Goal: Task Accomplishment & Management: Complete application form

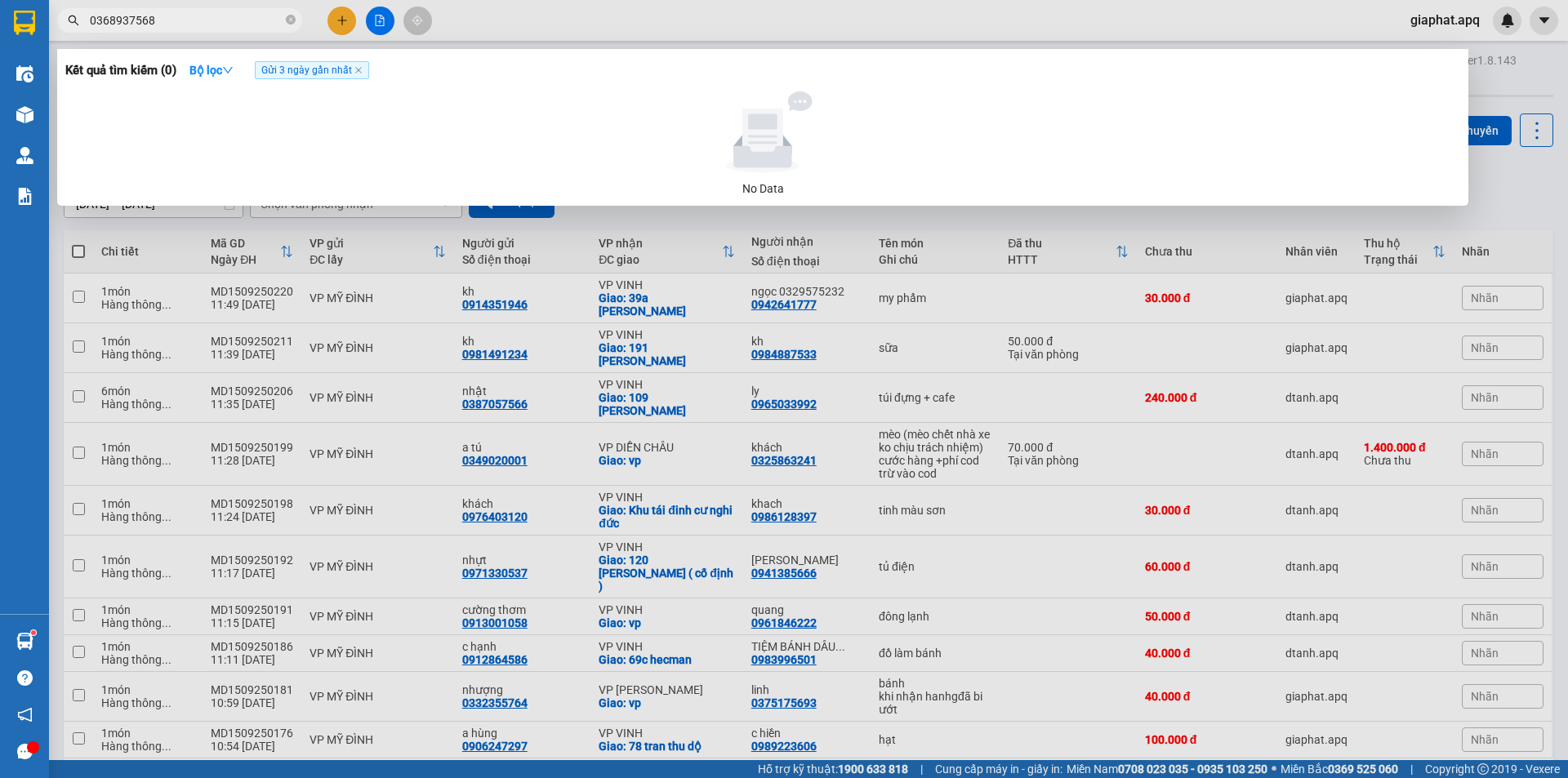
drag, startPoint x: 917, startPoint y: 10, endPoint x: 456, endPoint y: 55, distance: 463.2
click at [909, 16] on div at bounding box center [784, 389] width 1568 height 778
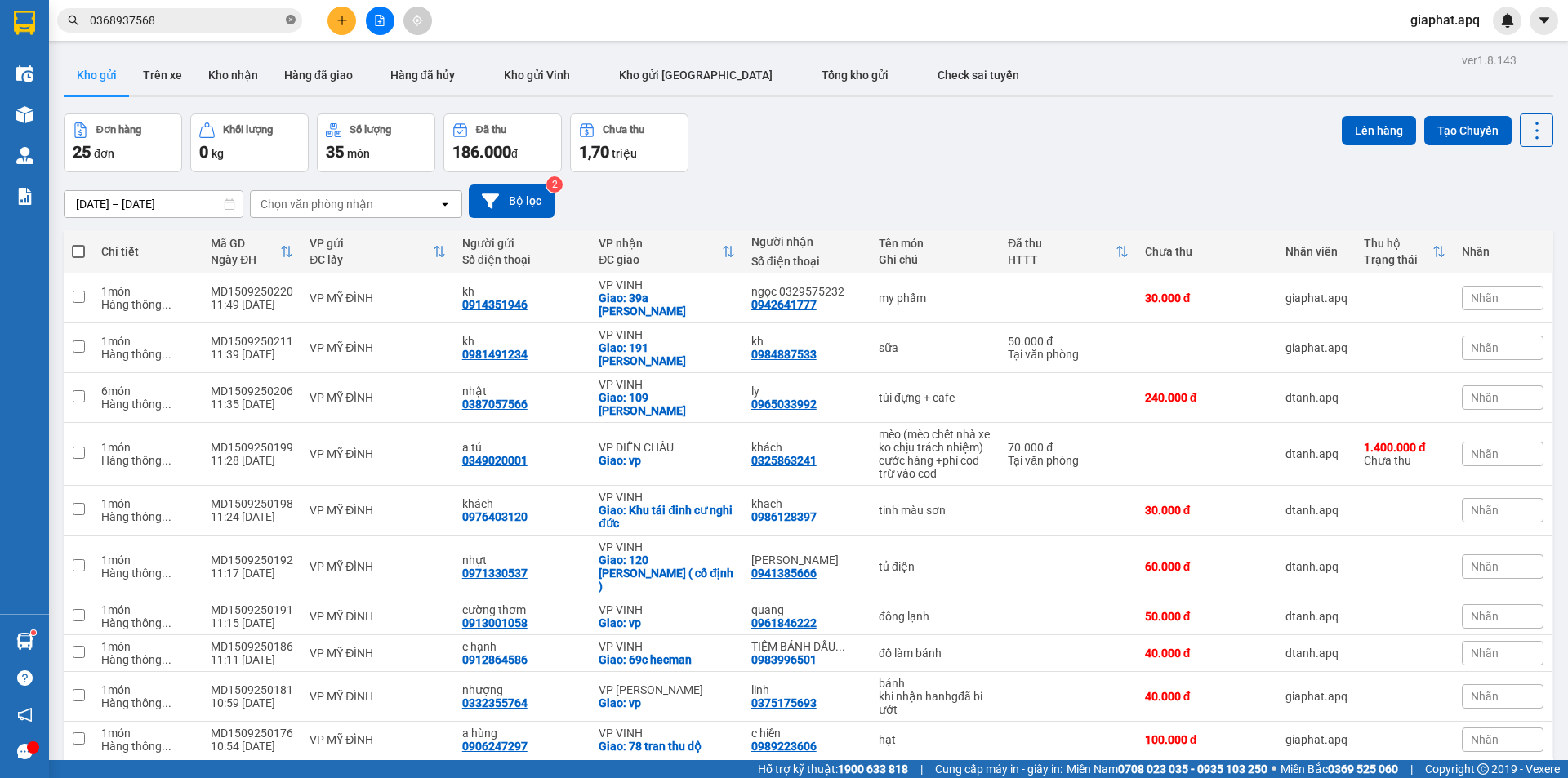
click at [289, 16] on icon "close-circle" at bounding box center [291, 19] width 10 height 10
click at [271, 32] on span at bounding box center [179, 20] width 245 height 24
click at [242, 22] on input "text" at bounding box center [186, 20] width 193 height 18
click at [234, 80] on button "Kho nhận" at bounding box center [234, 74] width 76 height 39
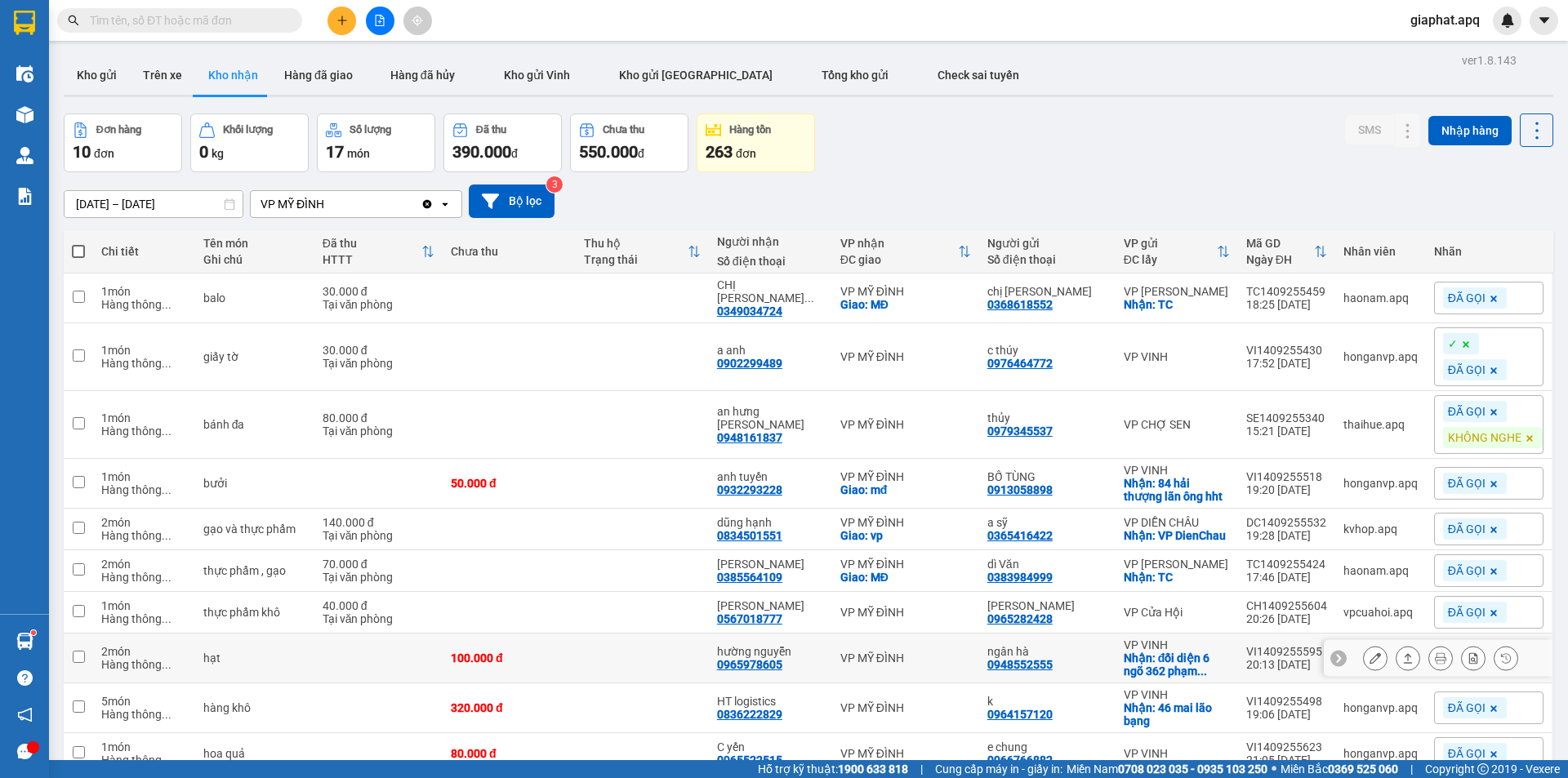
scroll to position [90, 0]
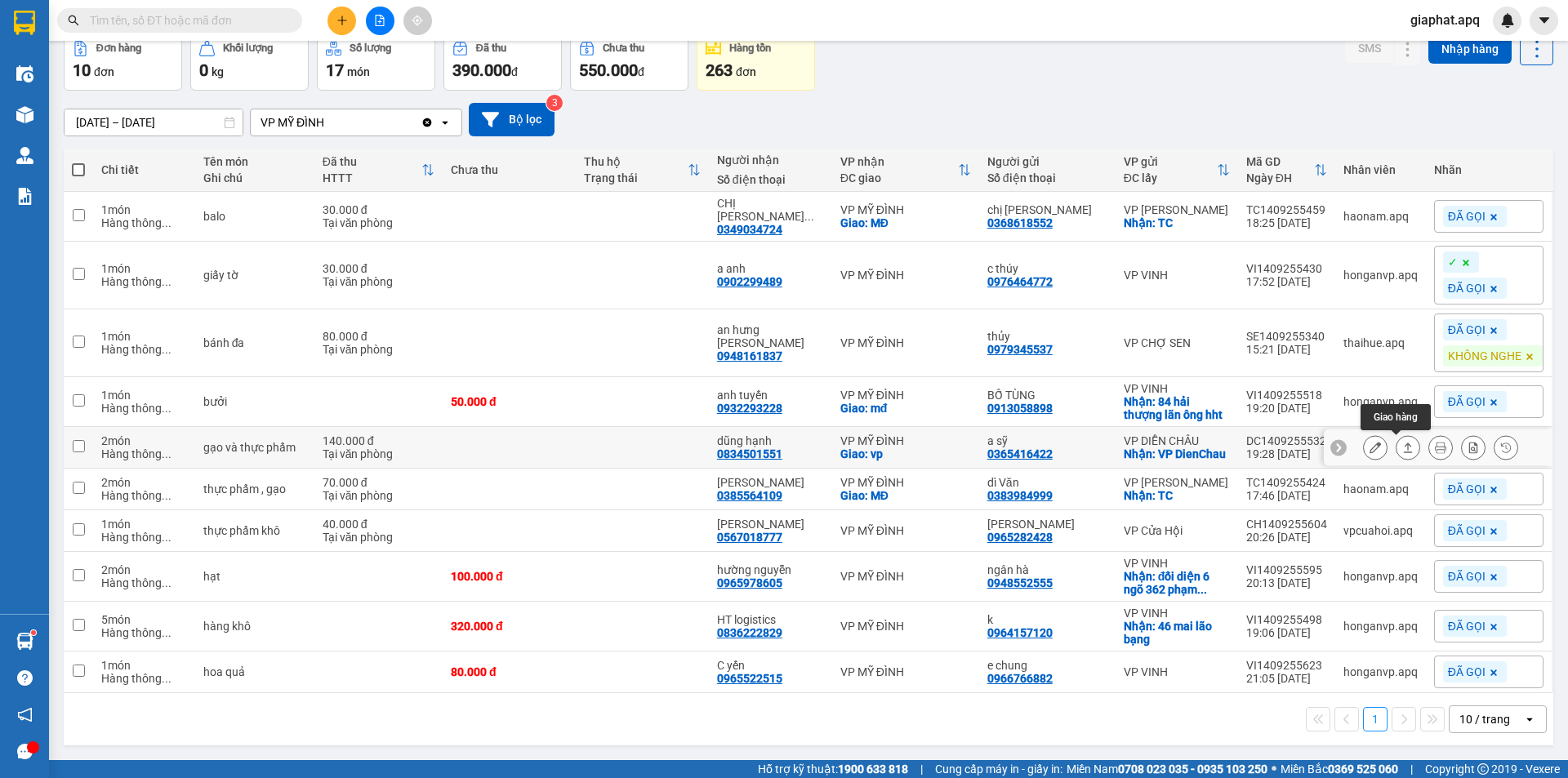
click at [1404, 443] on icon at bounding box center [1408, 447] width 9 height 10
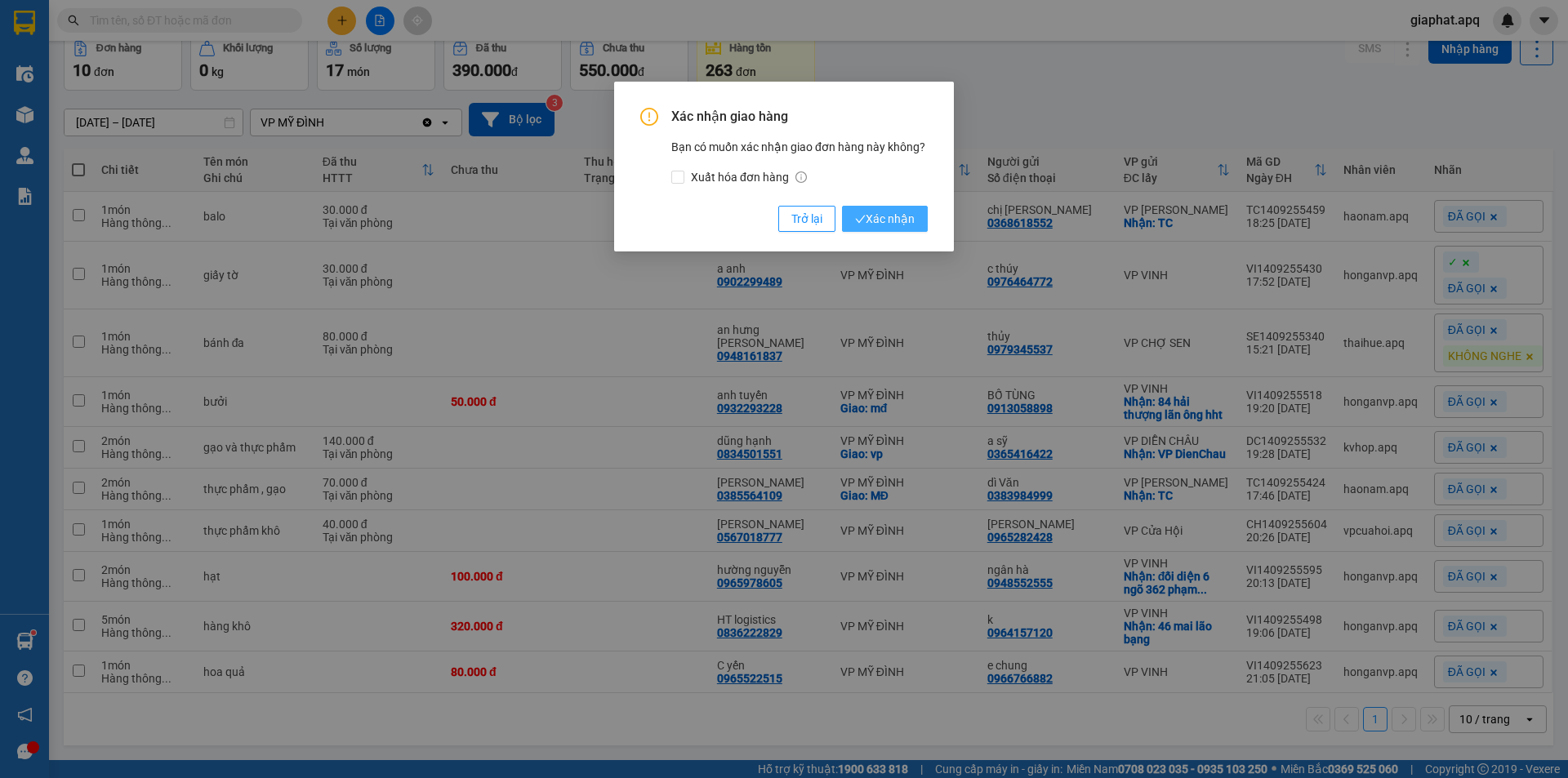
click at [879, 215] on span "Xác nhận" at bounding box center [885, 219] width 60 height 18
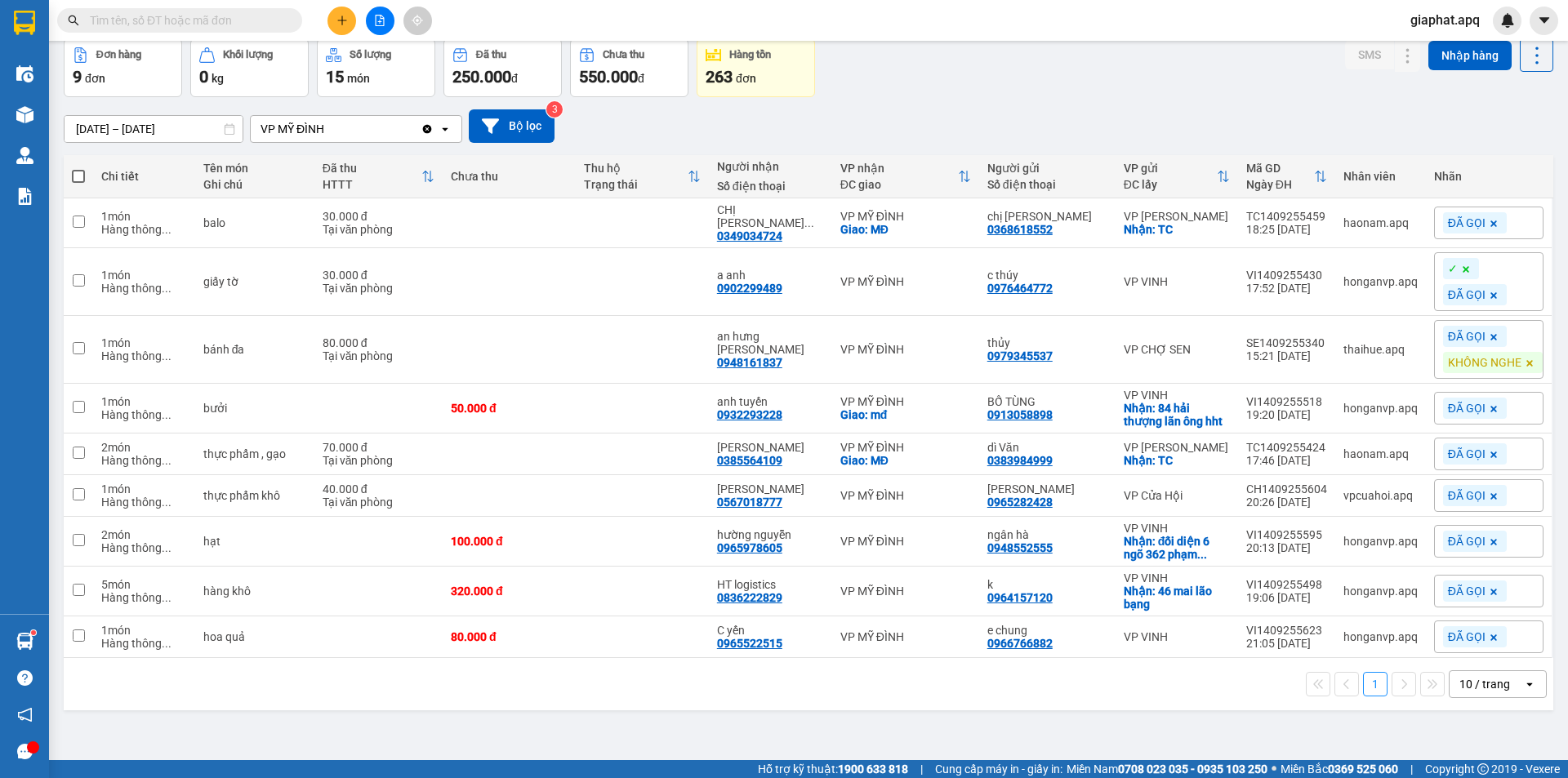
scroll to position [0, 0]
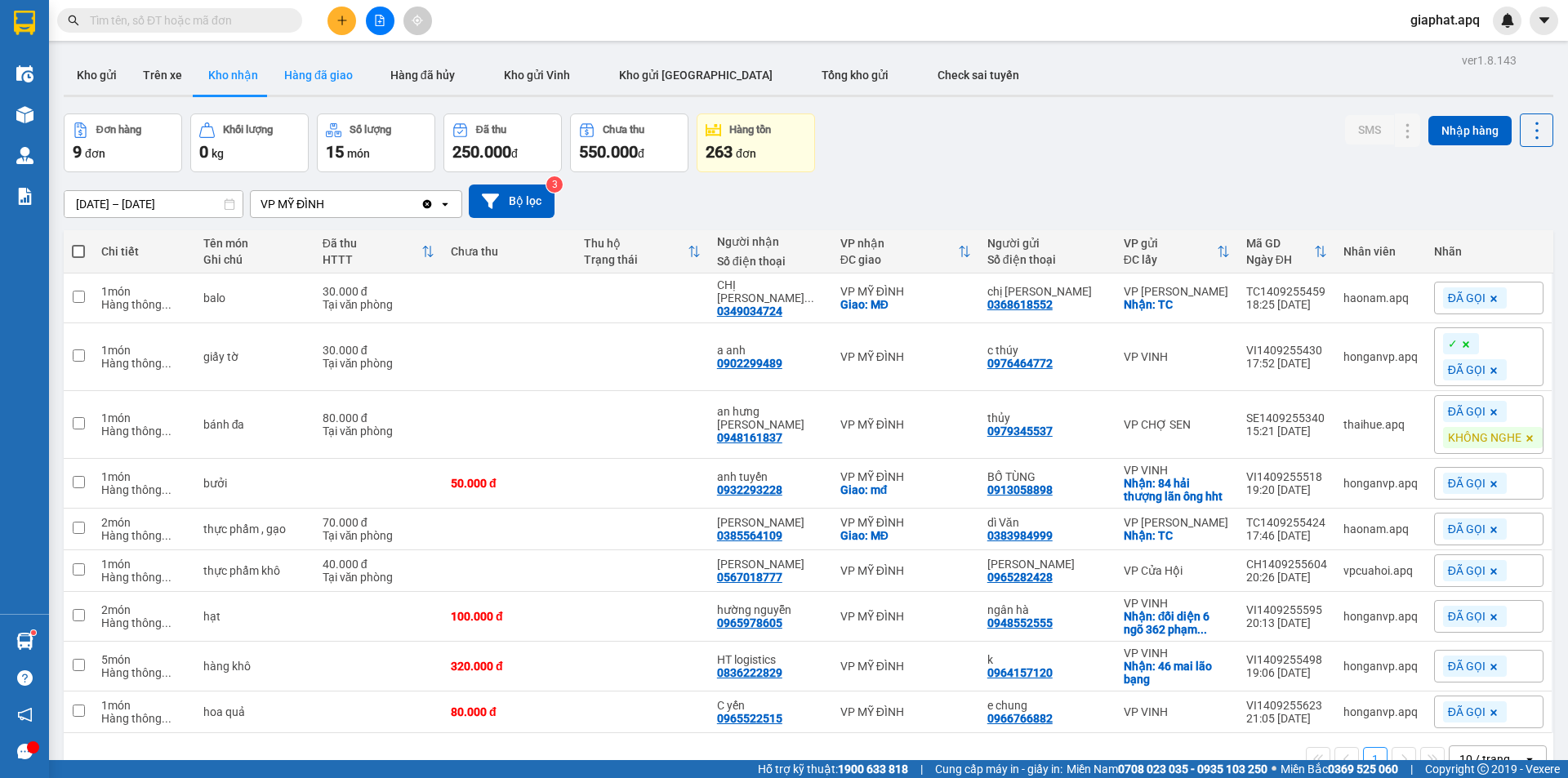
click at [317, 79] on button "Hàng đã giao" at bounding box center [319, 74] width 95 height 39
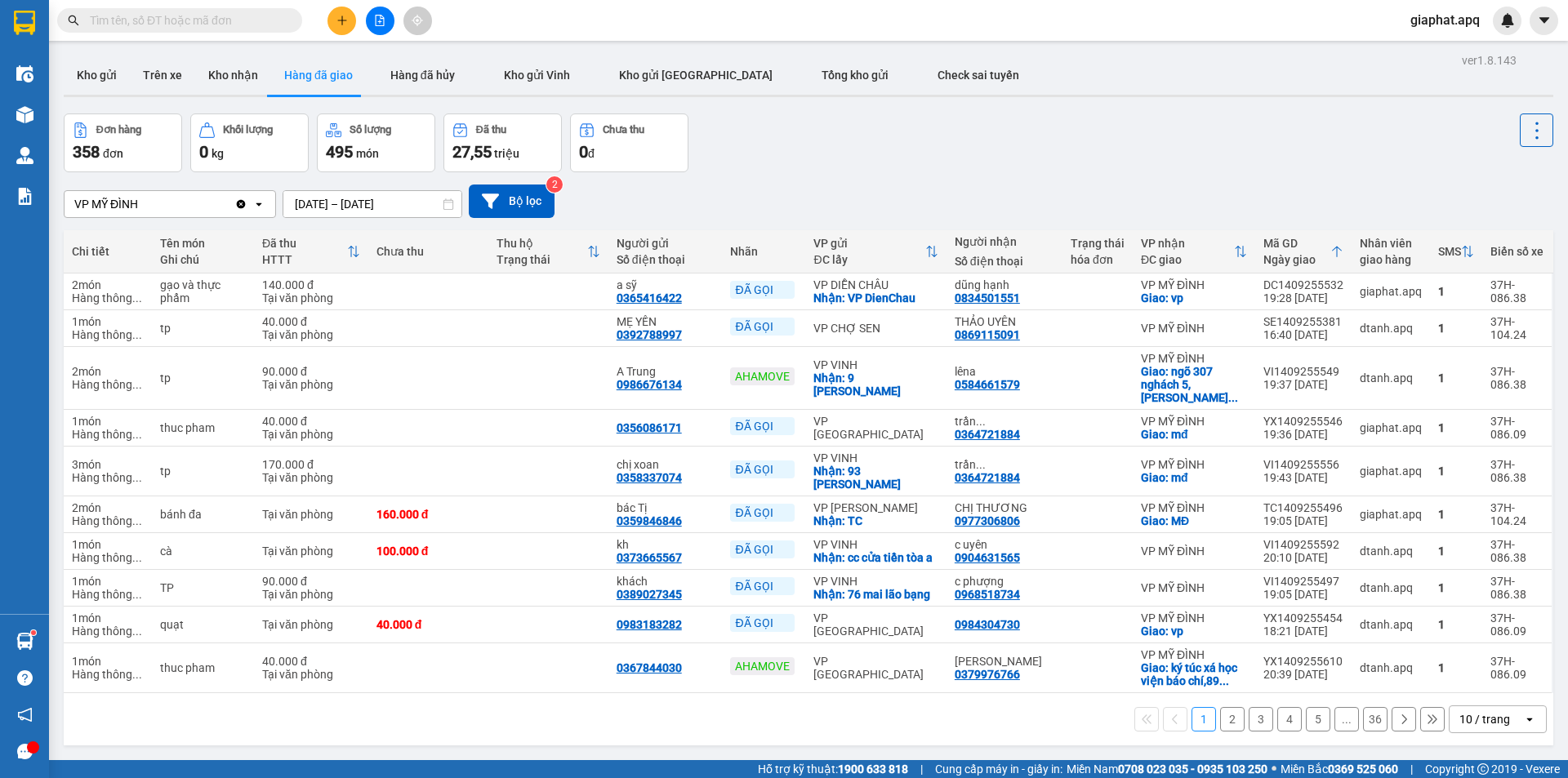
click at [346, 22] on icon "plus" at bounding box center [342, 20] width 11 height 11
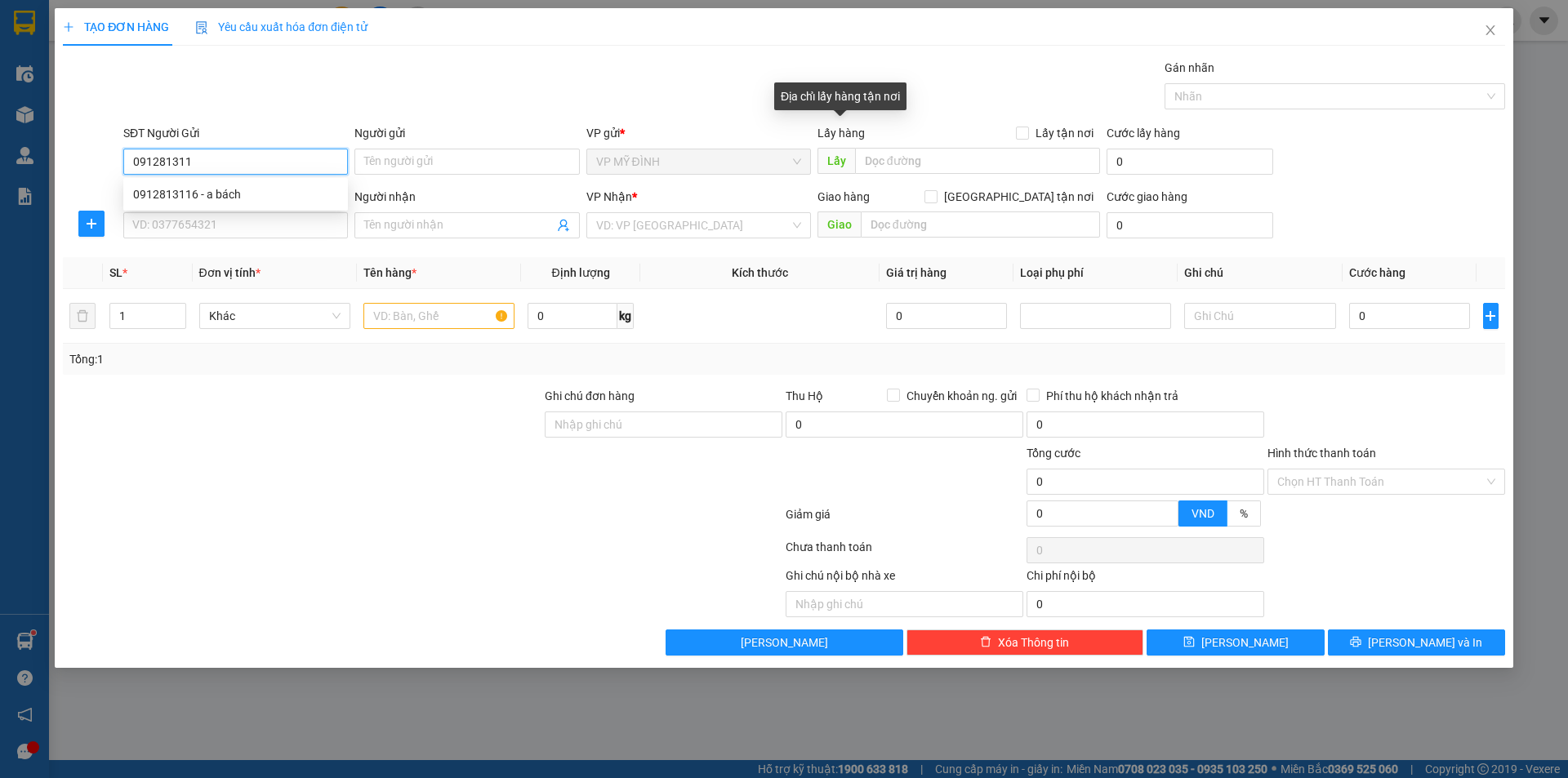
type input "0912813116"
click at [228, 193] on div "0912813116 - a bách" at bounding box center [235, 194] width 205 height 18
type input "a bách"
type input "0912813116"
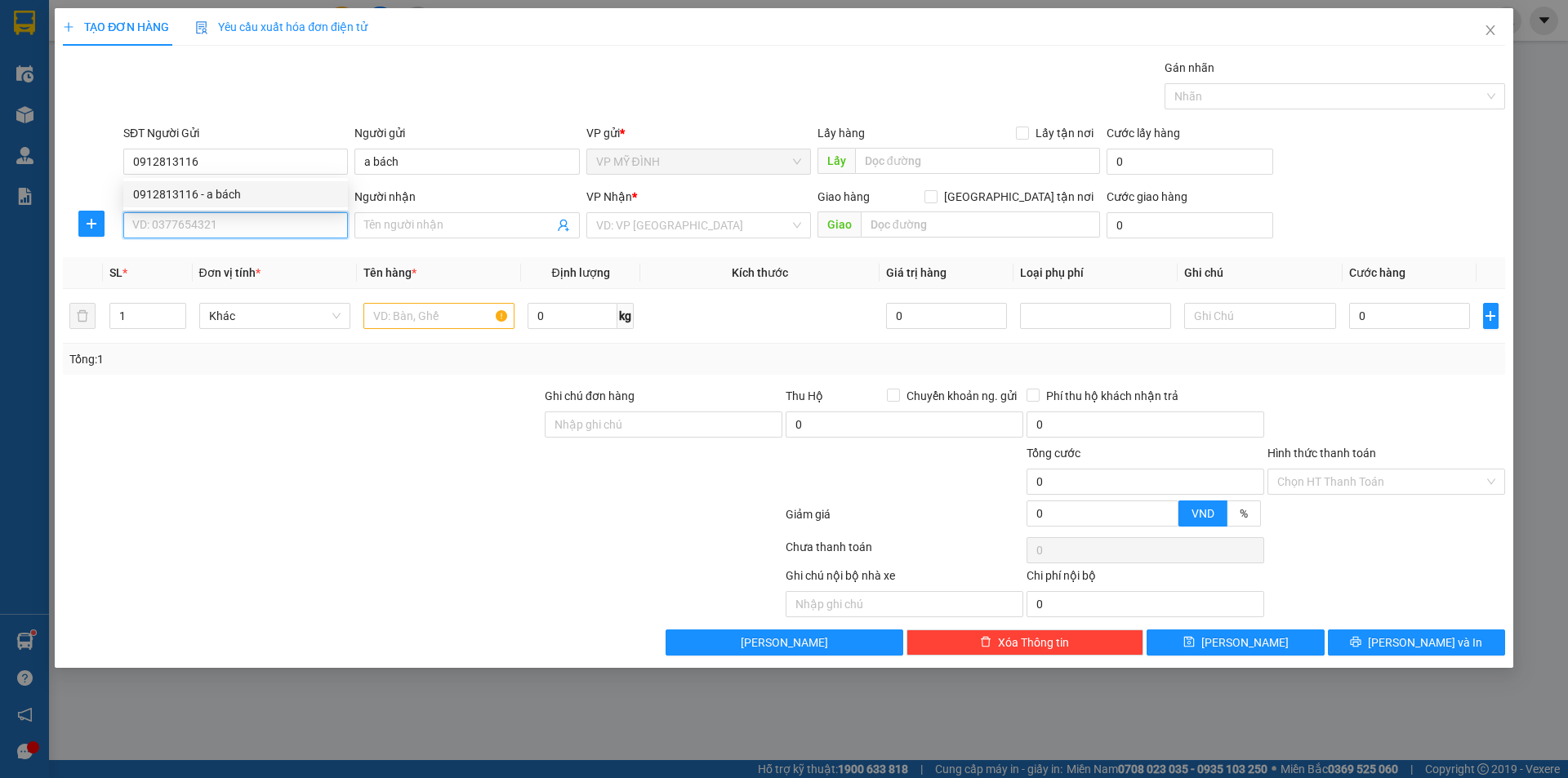
click at [227, 214] on input "SĐT Người Nhận" at bounding box center [236, 226] width 225 height 26
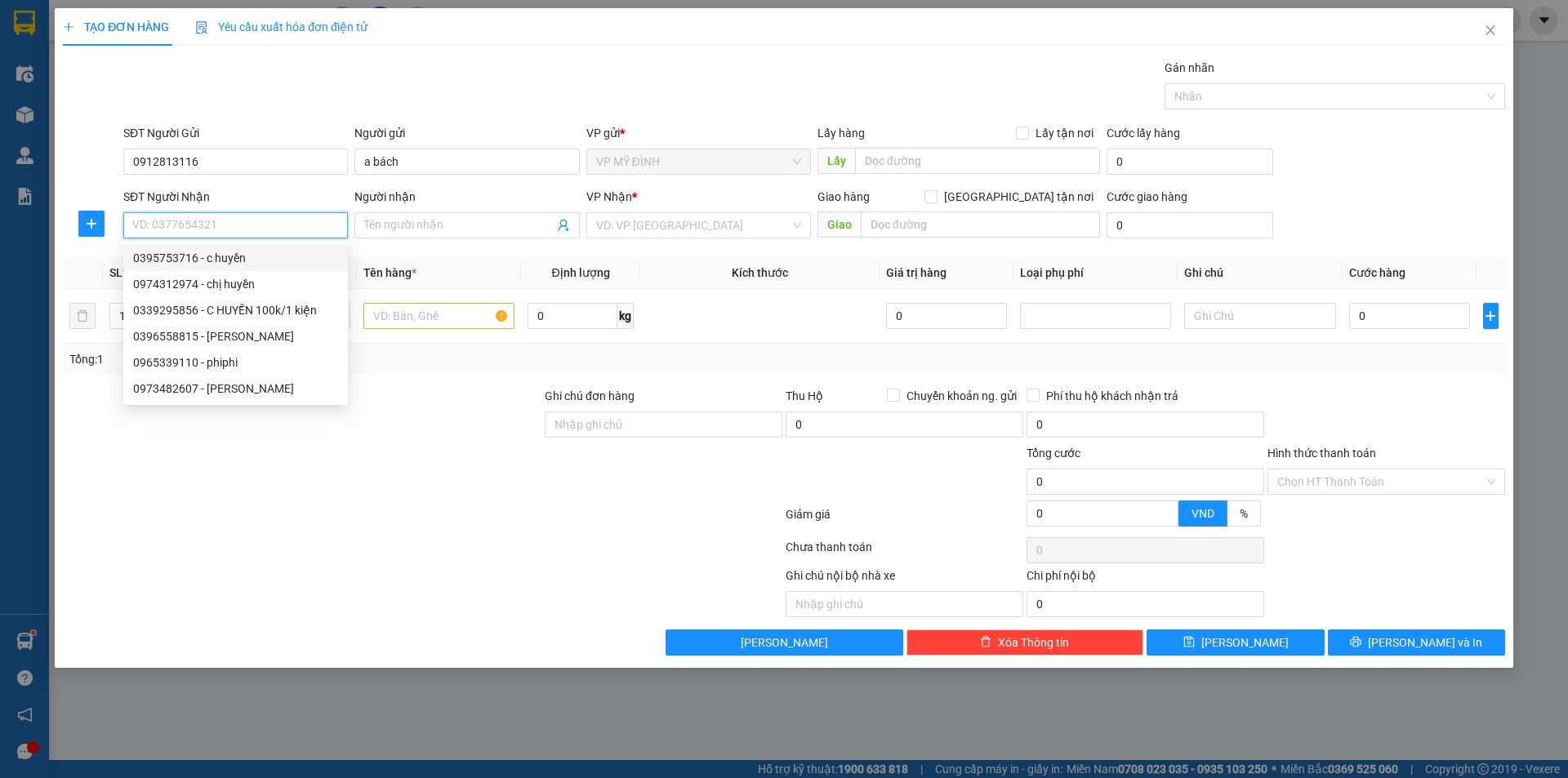
click at [202, 262] on div "0395753716 - c huyền" at bounding box center [235, 258] width 205 height 18
type input "0395753716"
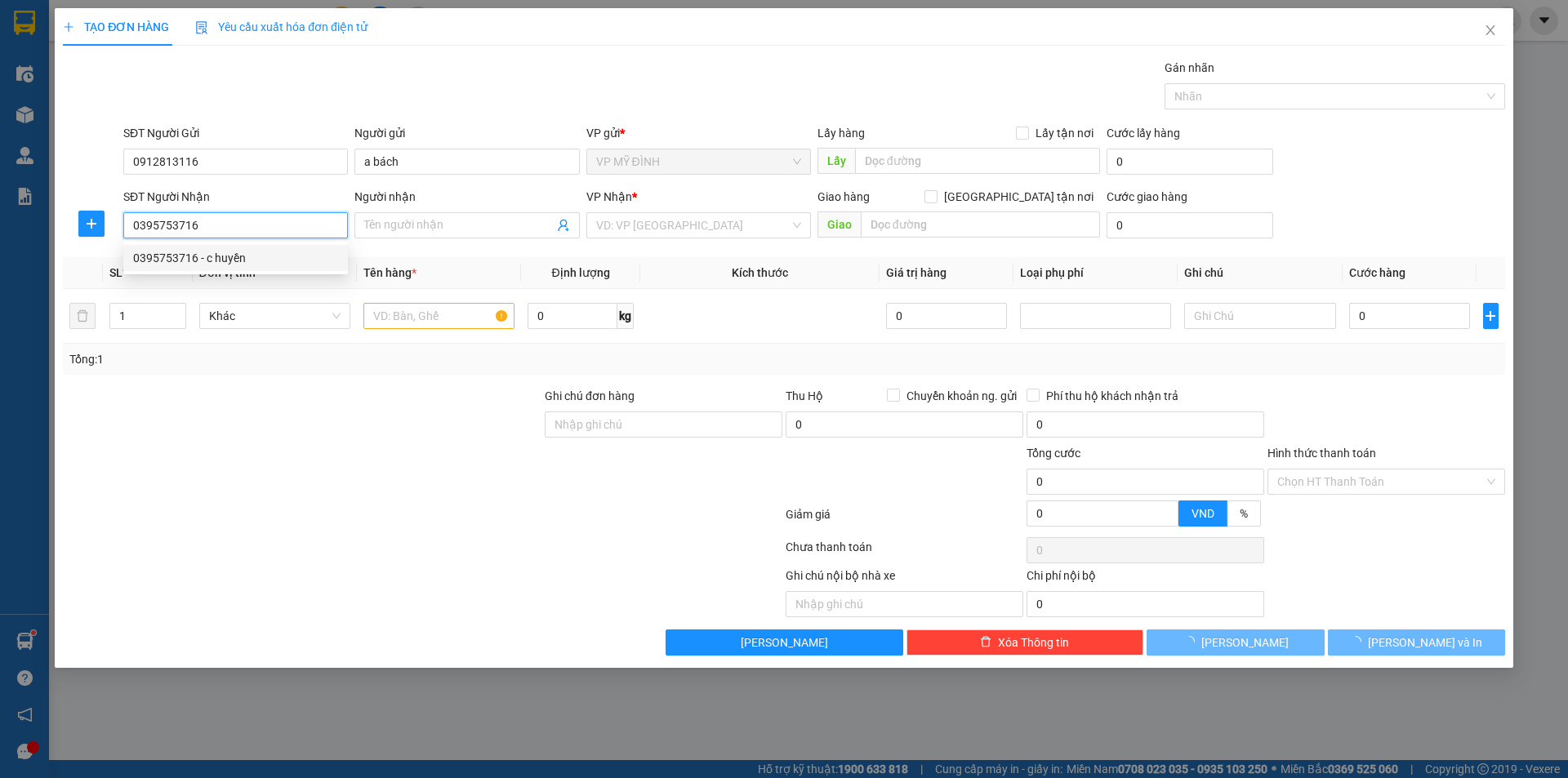
type input "c huyền"
checkbox input "true"
type input "4 [PERSON_NAME]"
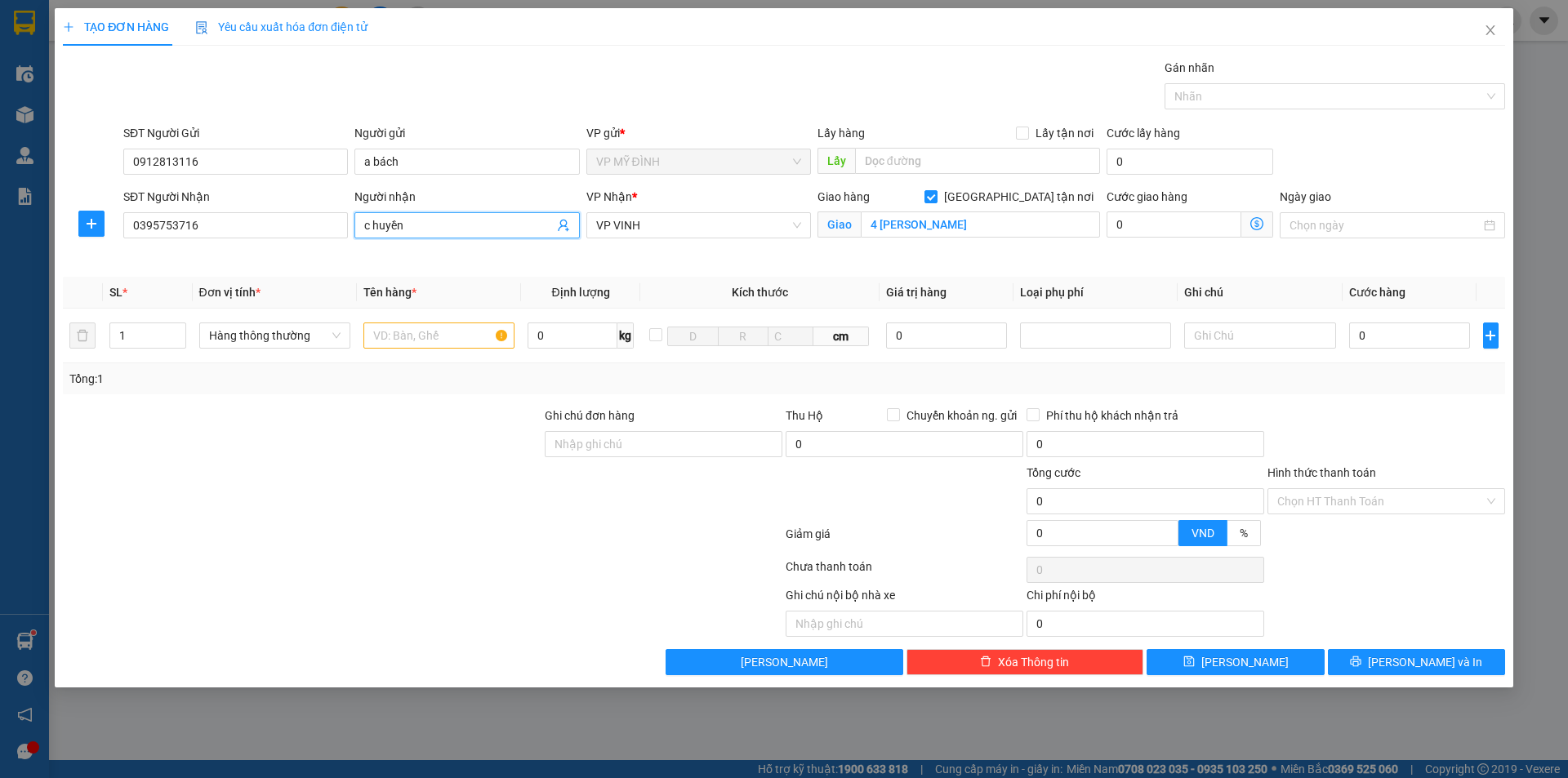
click at [561, 223] on icon "user-add" at bounding box center [563, 225] width 13 height 13
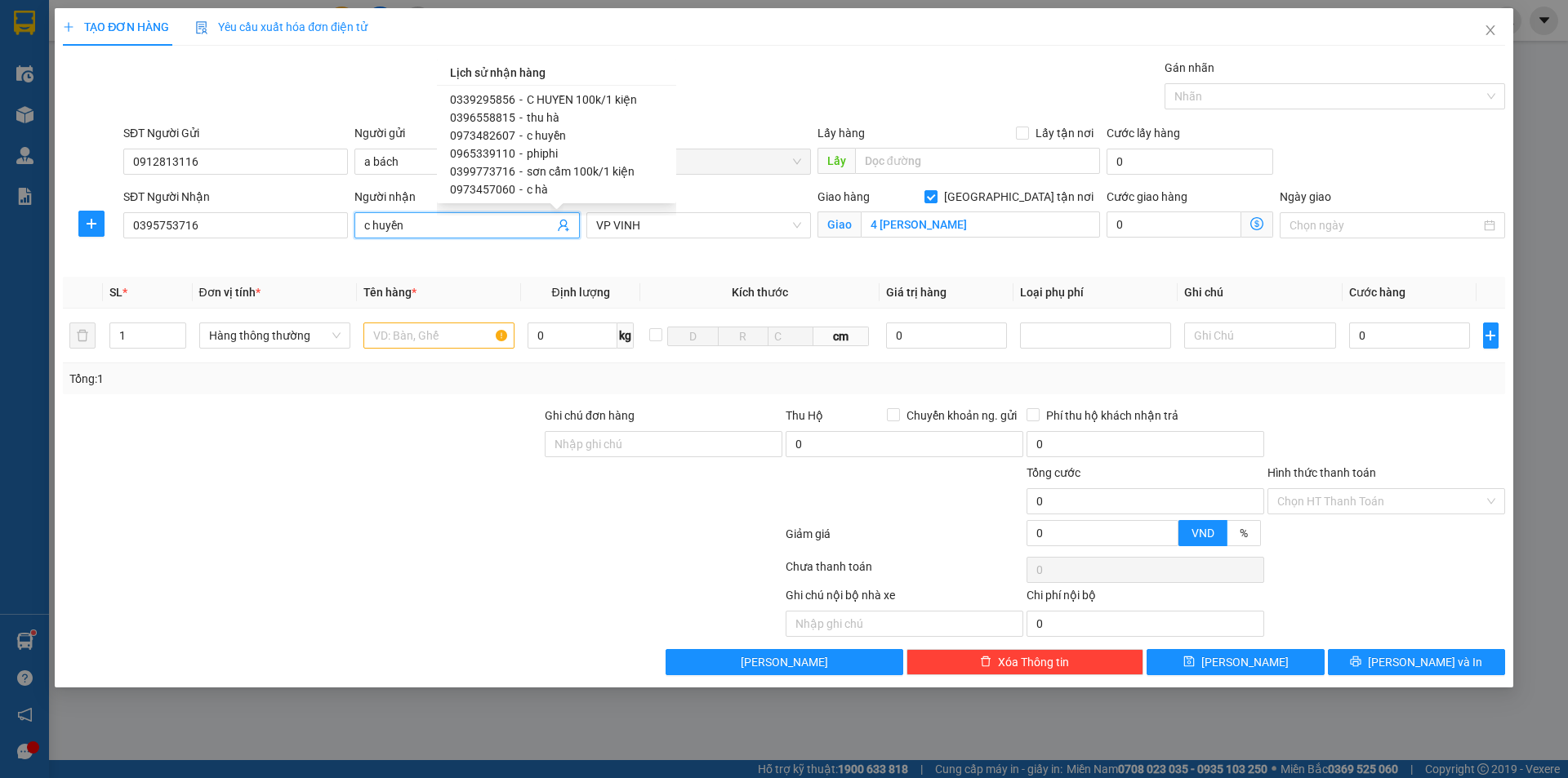
scroll to position [54, 0]
click at [573, 158] on span "sơn cẩm 100k/1 kiện" at bounding box center [580, 158] width 108 height 13
type input "0399773716"
type input "sơn cẩm 100k/1 kiện"
checkbox input "false"
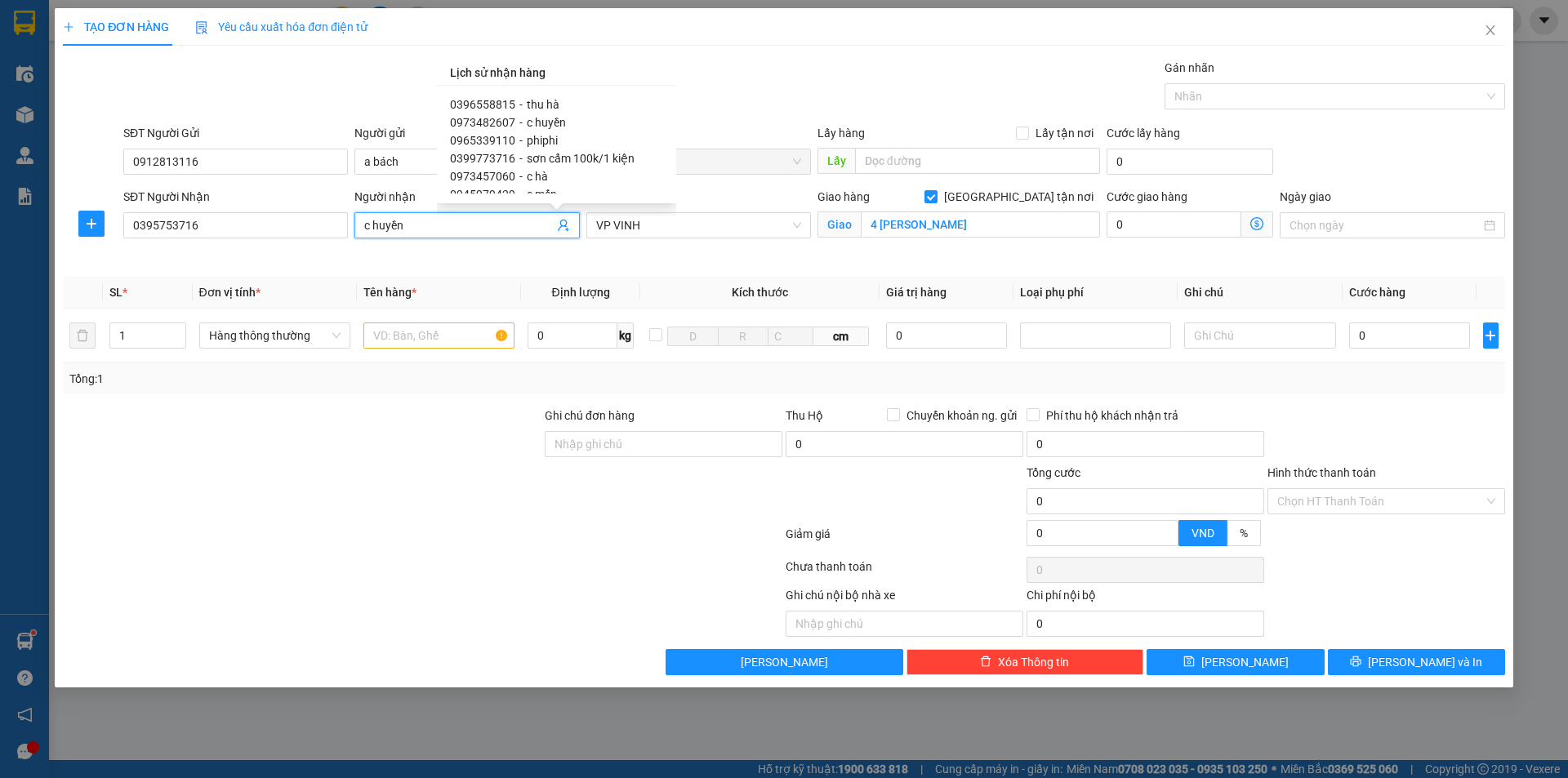
type input "vp"
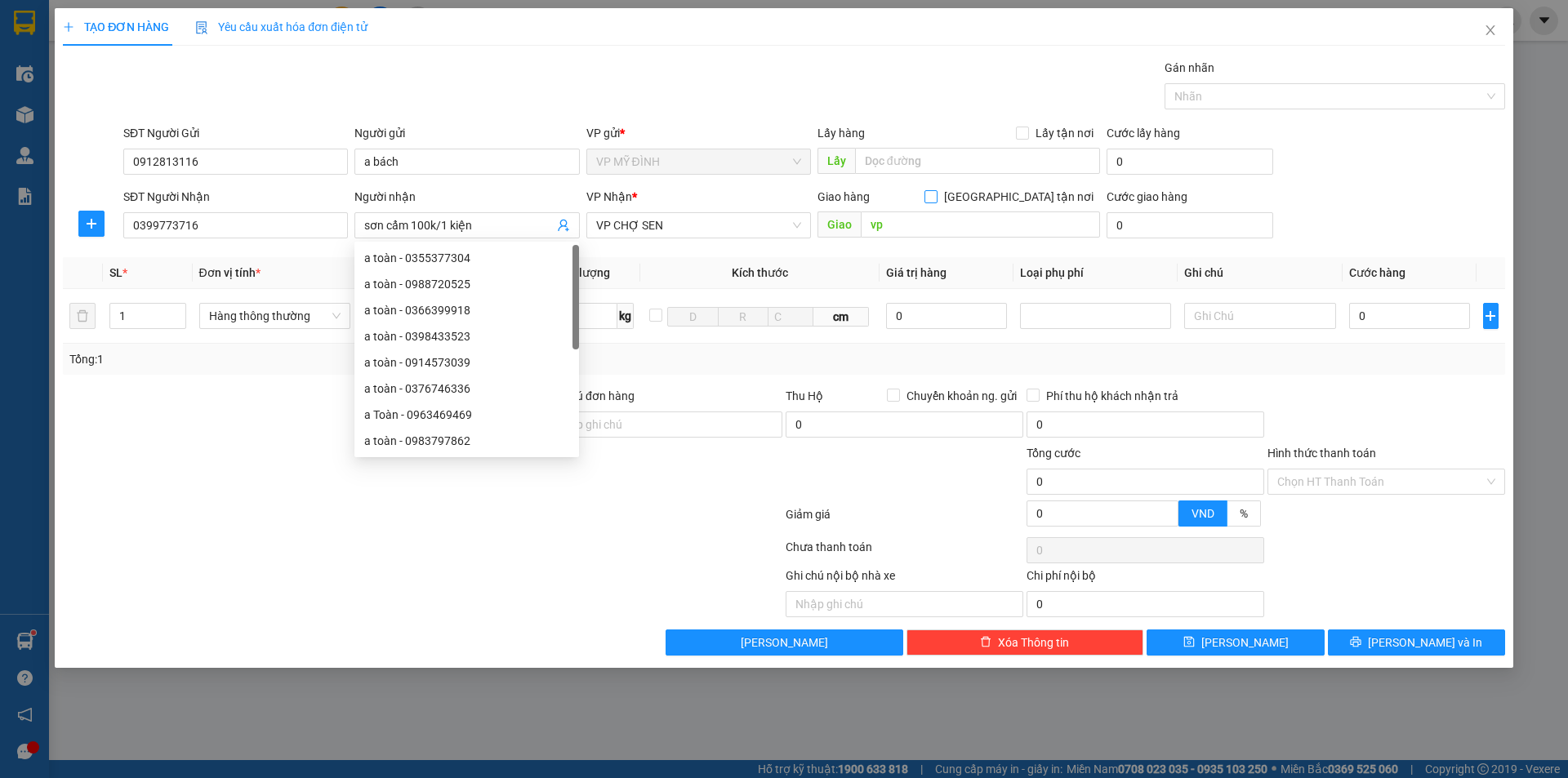
click at [936, 194] on input "[GEOGRAPHIC_DATA] tận nơi" at bounding box center [930, 195] width 11 height 11
checkbox input "true"
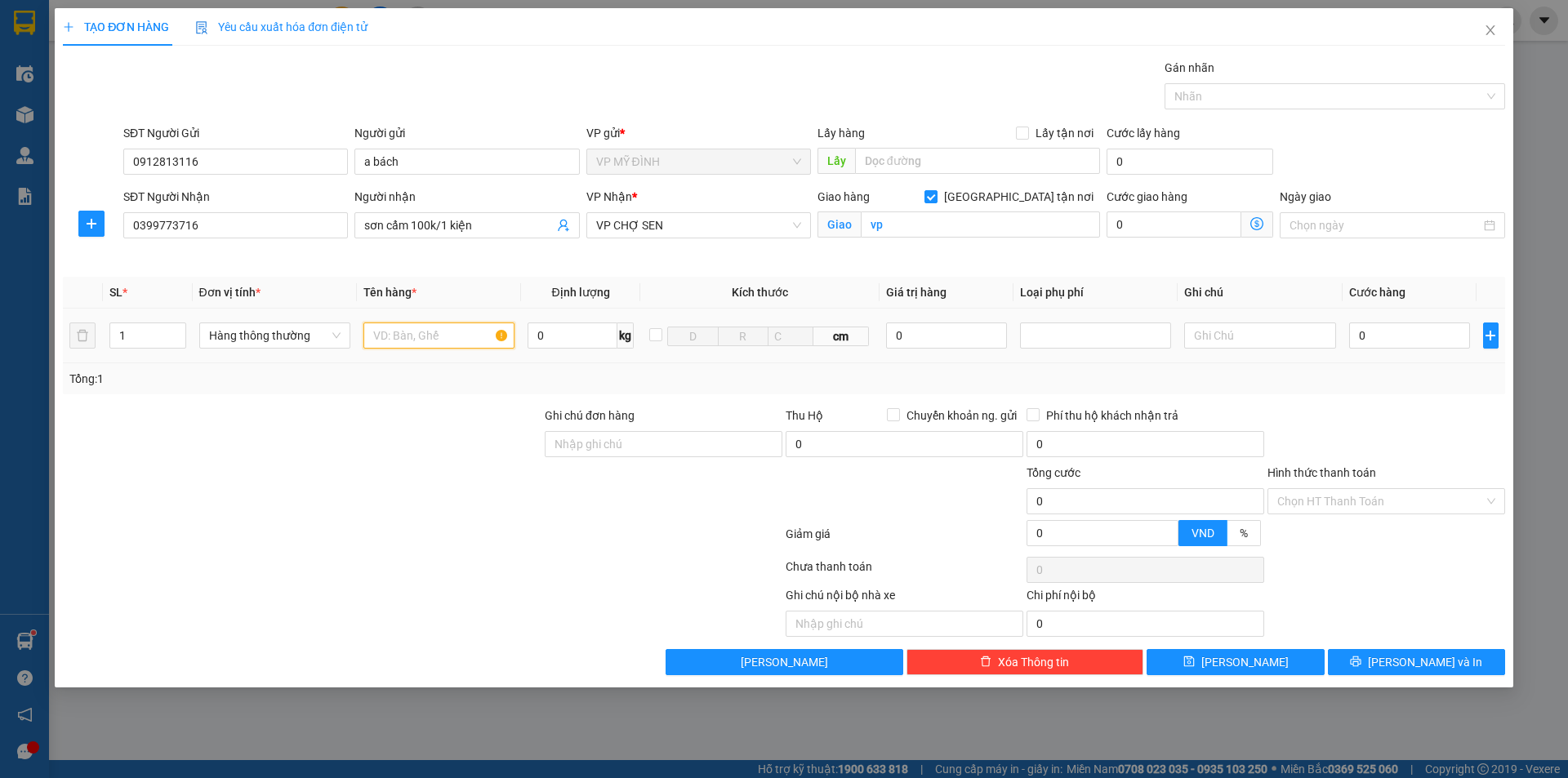
click at [403, 337] on input "text" at bounding box center [438, 335] width 151 height 26
type input "d"
type input "đông lạnh"
click at [1381, 345] on input "0" at bounding box center [1410, 335] width 122 height 26
type input "1"
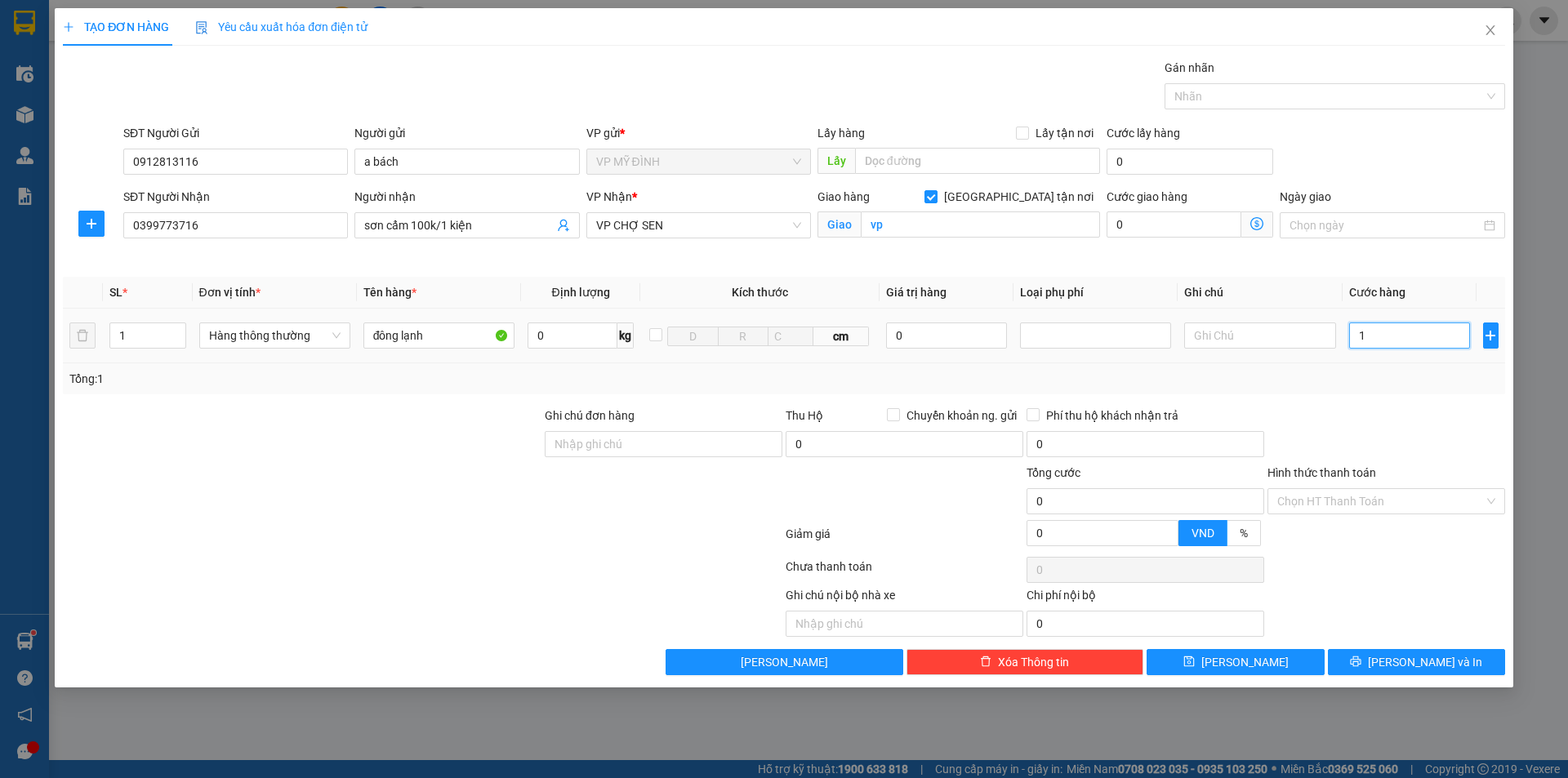
type input "1"
type input "10"
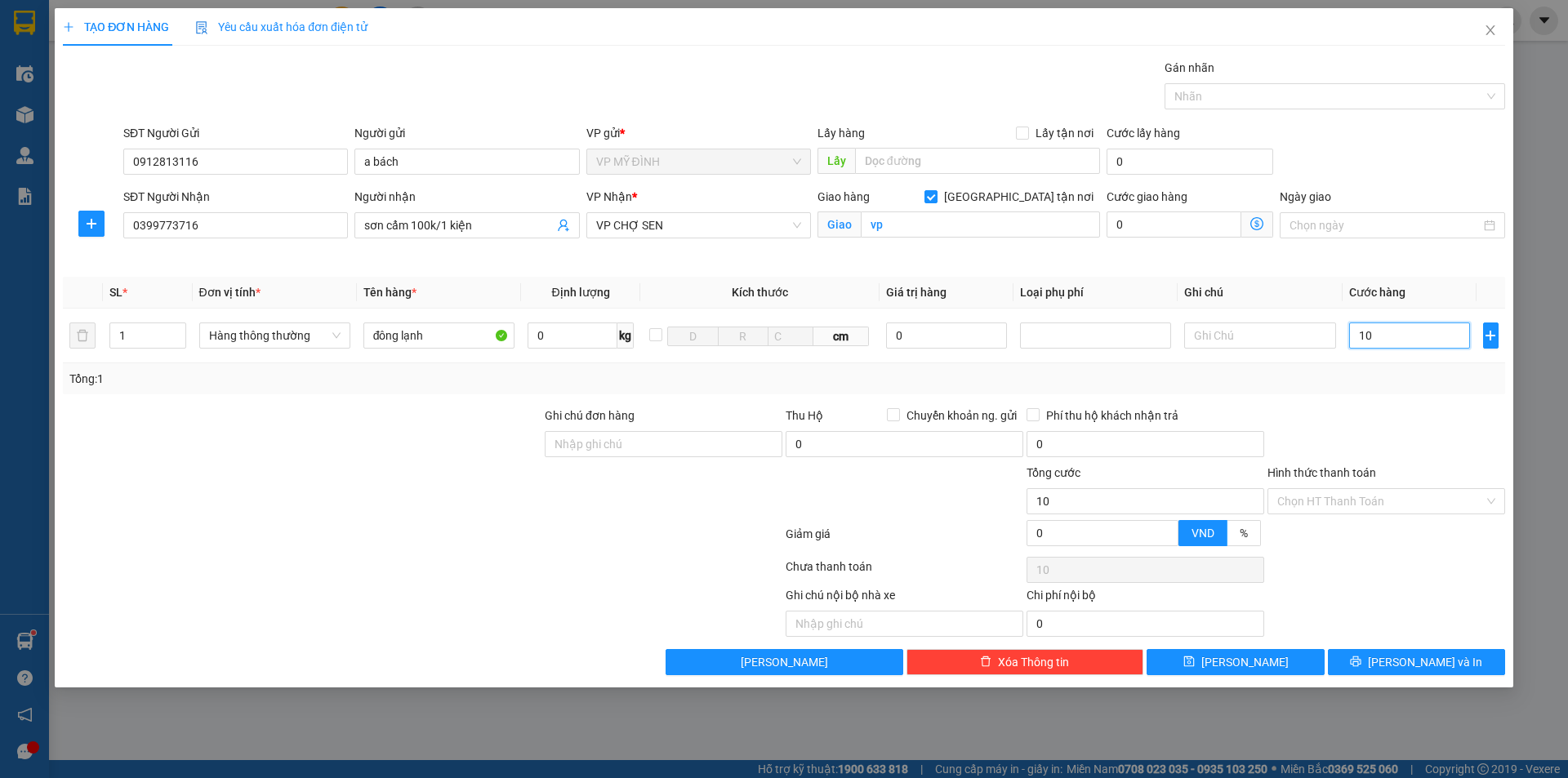
type input "100"
type input "100.000"
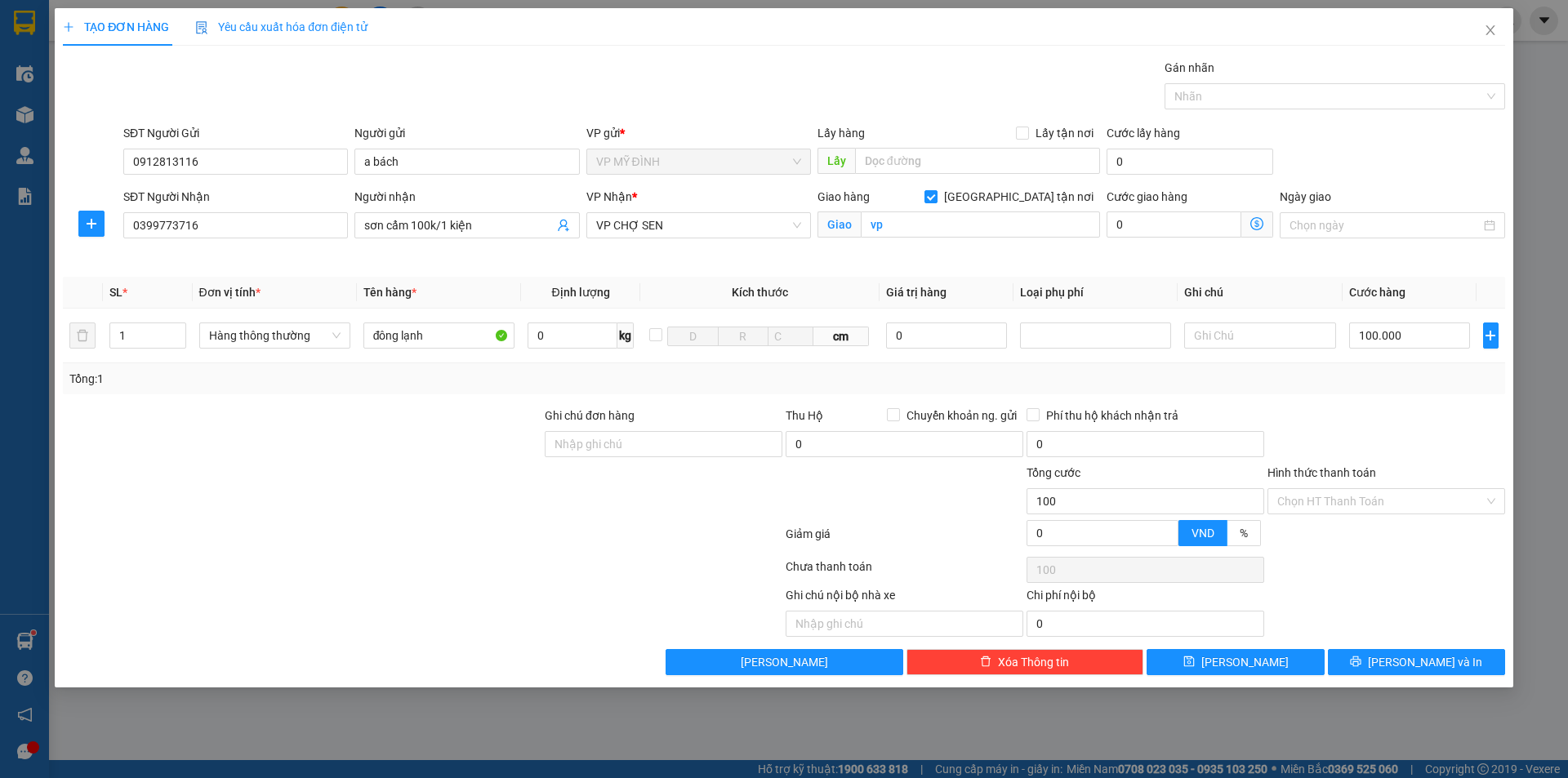
type input "100.000"
click at [1398, 403] on div "Transit Pickup Surcharge Ids Transit Deliver Surcharge Ids Transit Deliver Surc…" at bounding box center [784, 367] width 1443 height 616
click at [1383, 667] on button "[PERSON_NAME] và In" at bounding box center [1416, 662] width 177 height 26
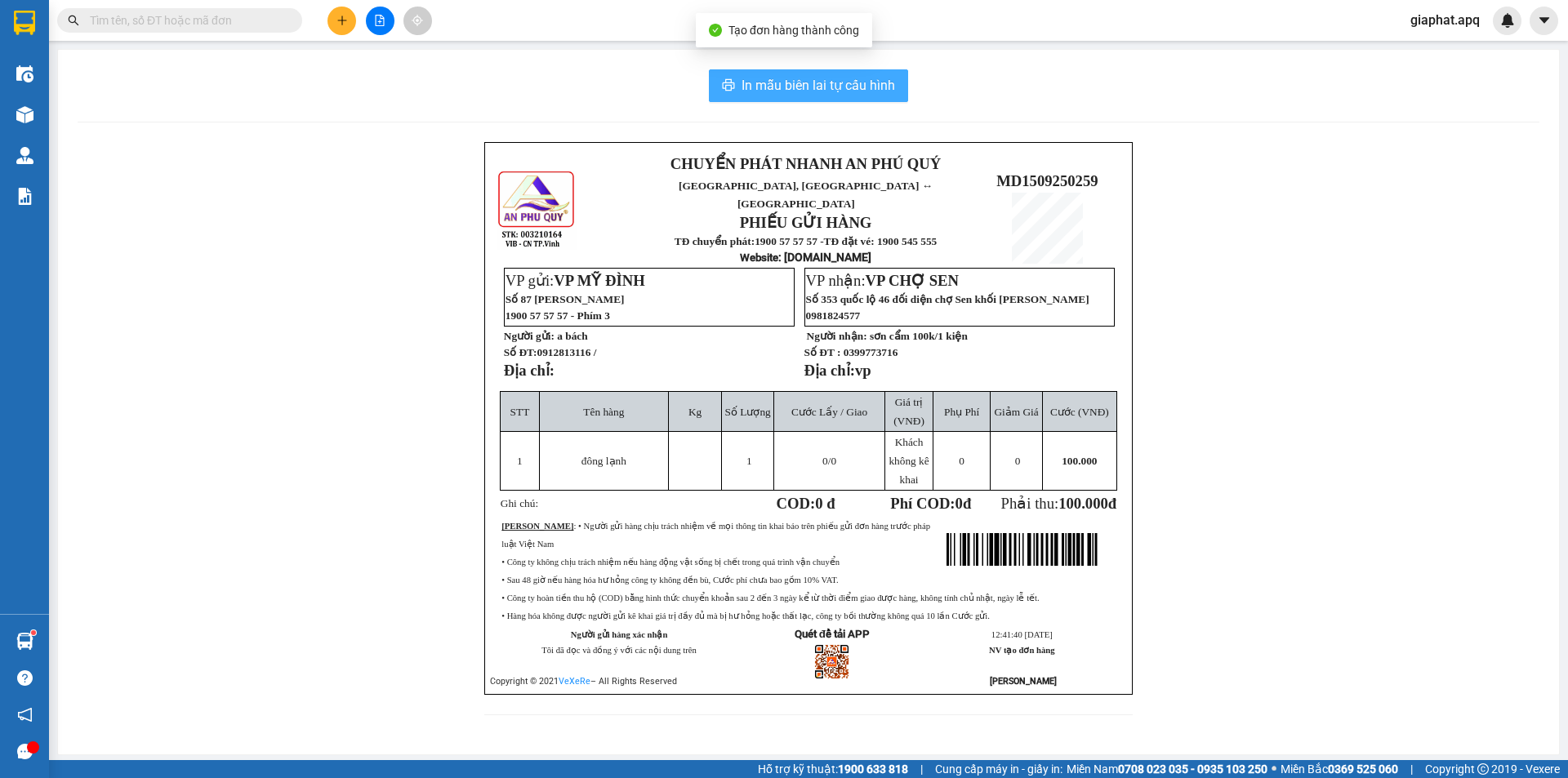
click at [830, 87] on span "In mẫu biên lai tự cấu hình" at bounding box center [818, 86] width 154 height 21
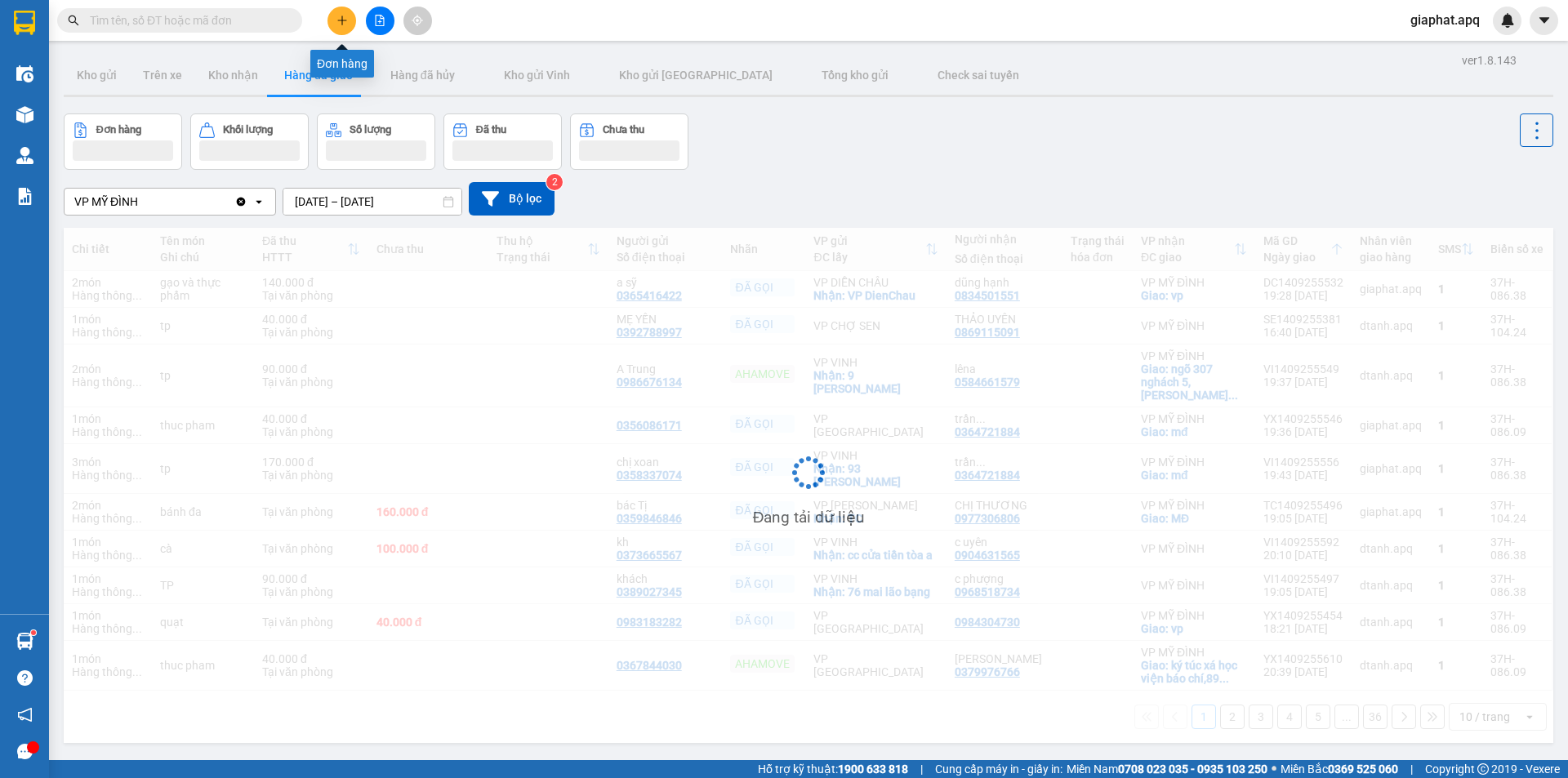
click at [345, 19] on icon "plus" at bounding box center [342, 20] width 11 height 11
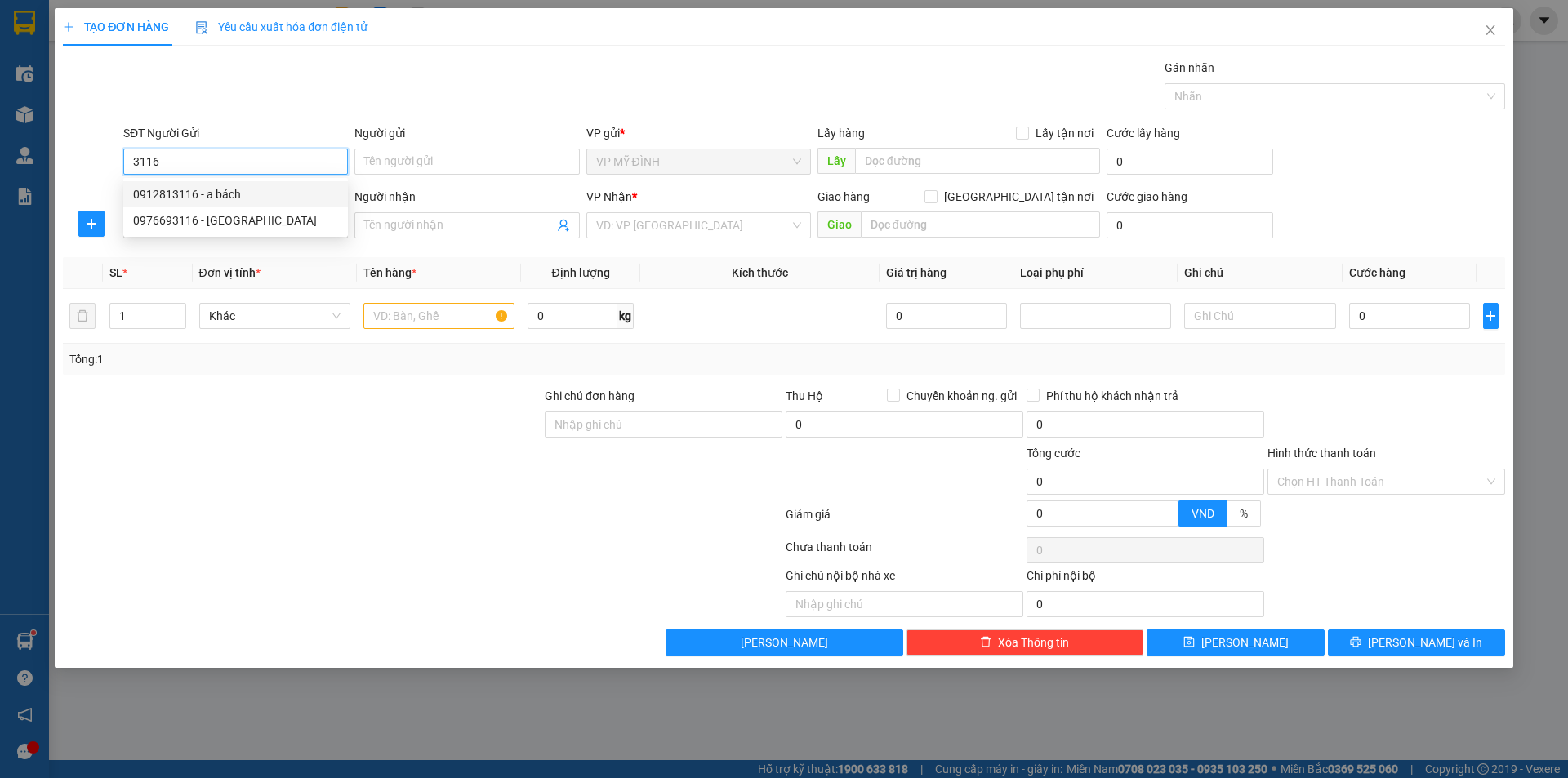
click at [196, 193] on div "0912813116 - a bách" at bounding box center [235, 194] width 205 height 18
type input "0912813116"
type input "a bách"
type input "0912813116"
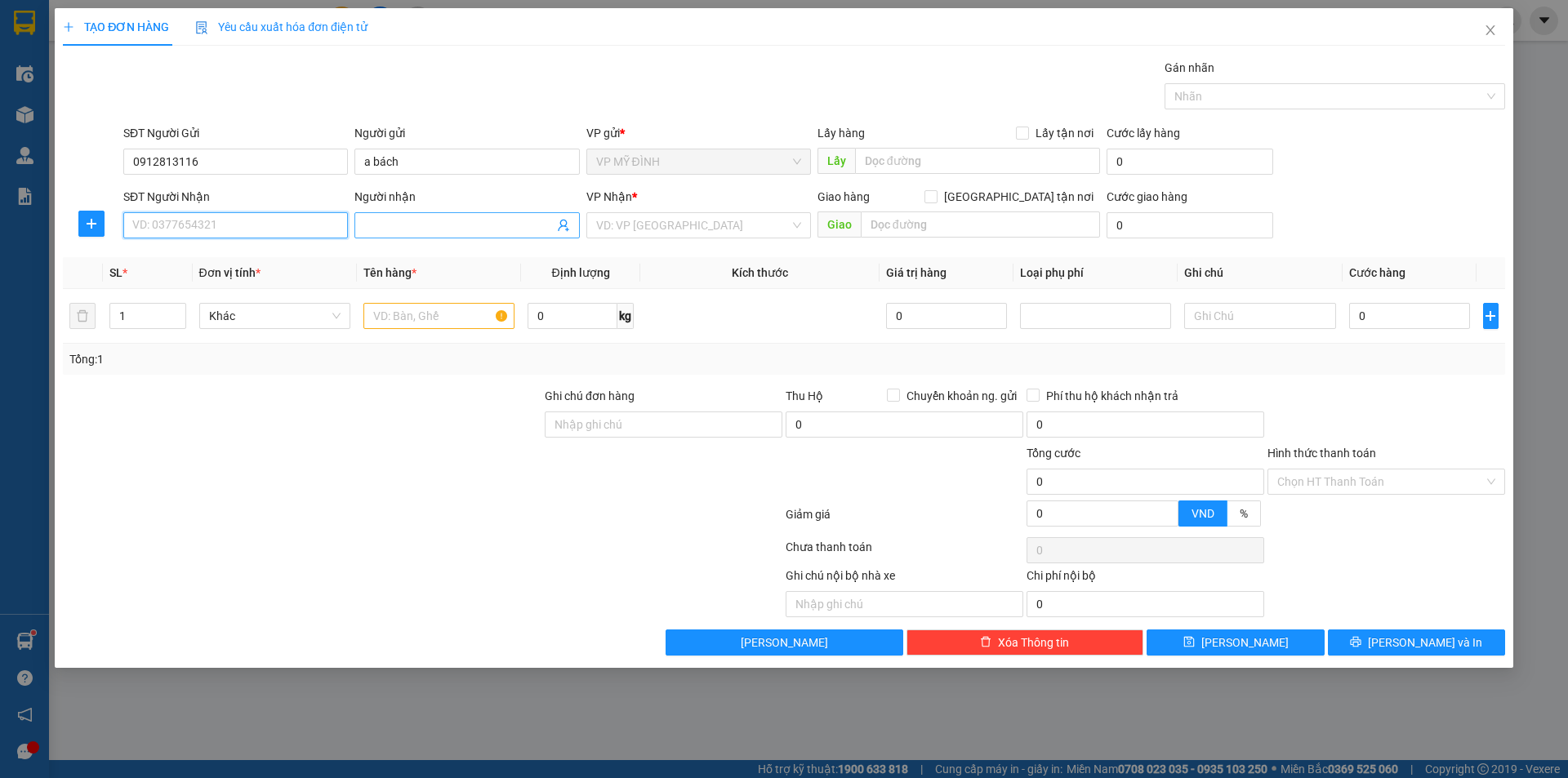
drag, startPoint x: 206, startPoint y: 229, endPoint x: 368, endPoint y: 229, distance: 162.0
click at [208, 229] on input "SĐT Người Nhận" at bounding box center [236, 226] width 225 height 26
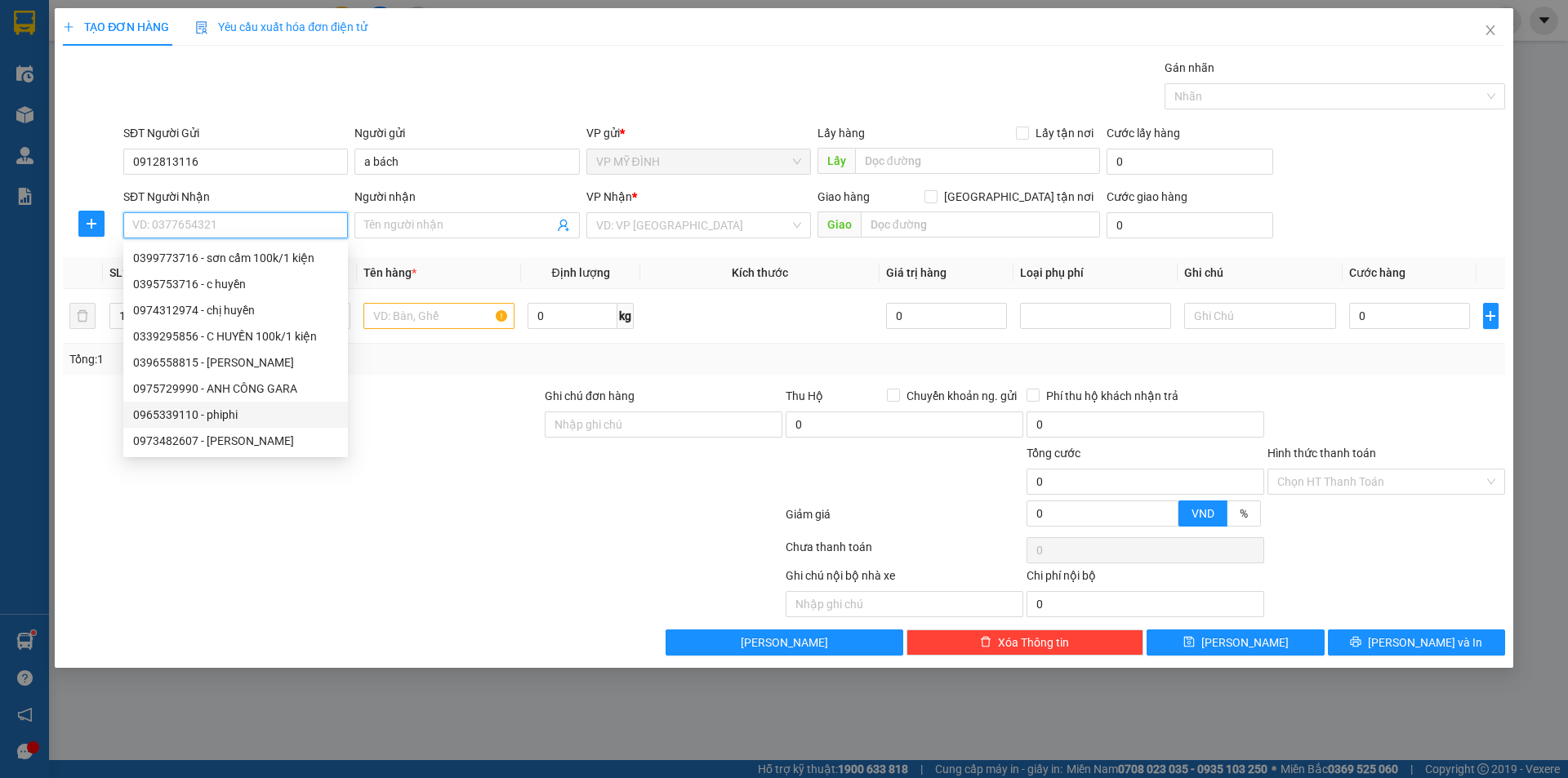
click at [209, 410] on div "0965339110 - phiphi" at bounding box center [235, 414] width 205 height 18
type input "0965339110"
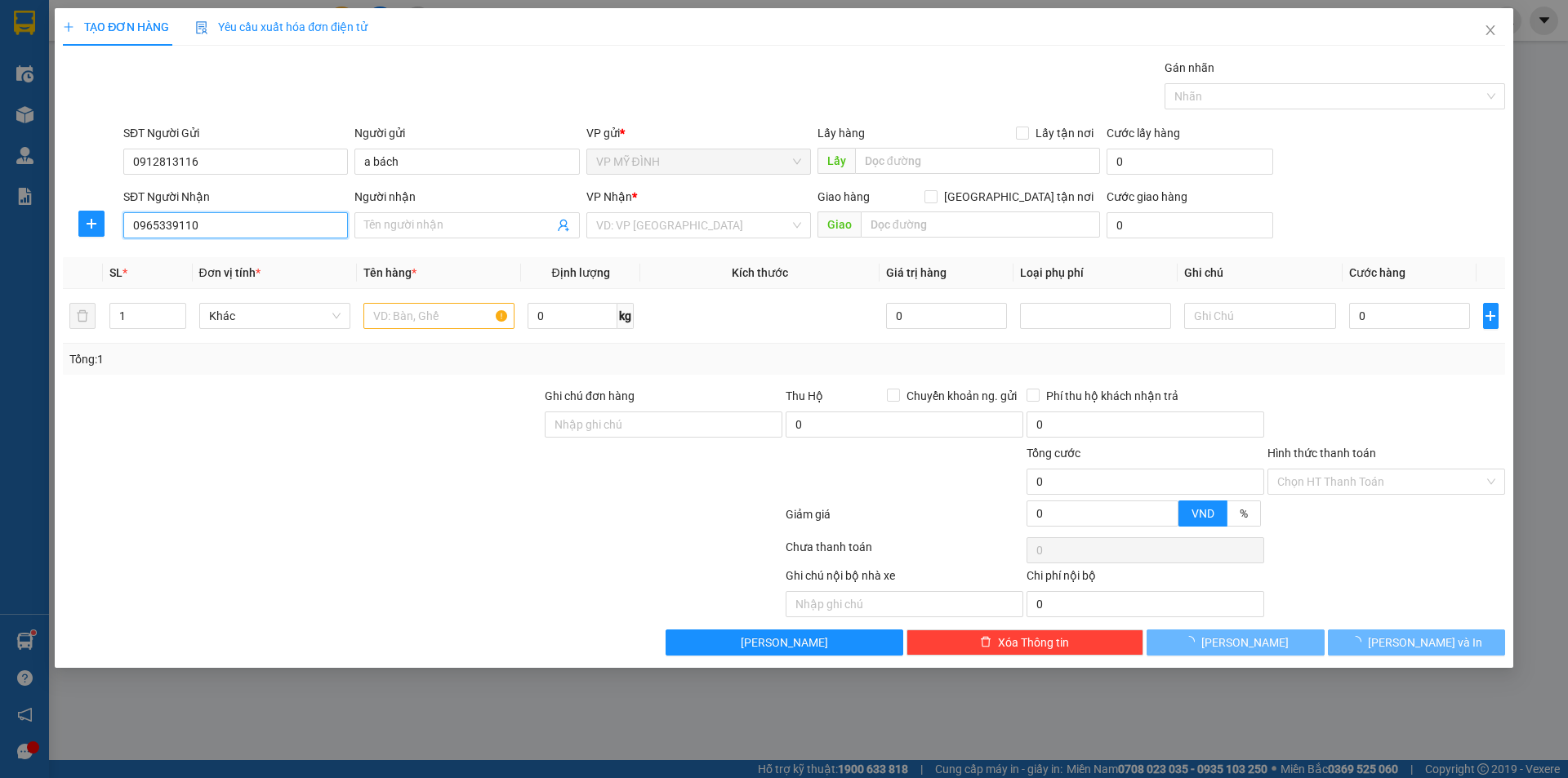
type input "phiphi"
checkbox input "true"
type input "vp"
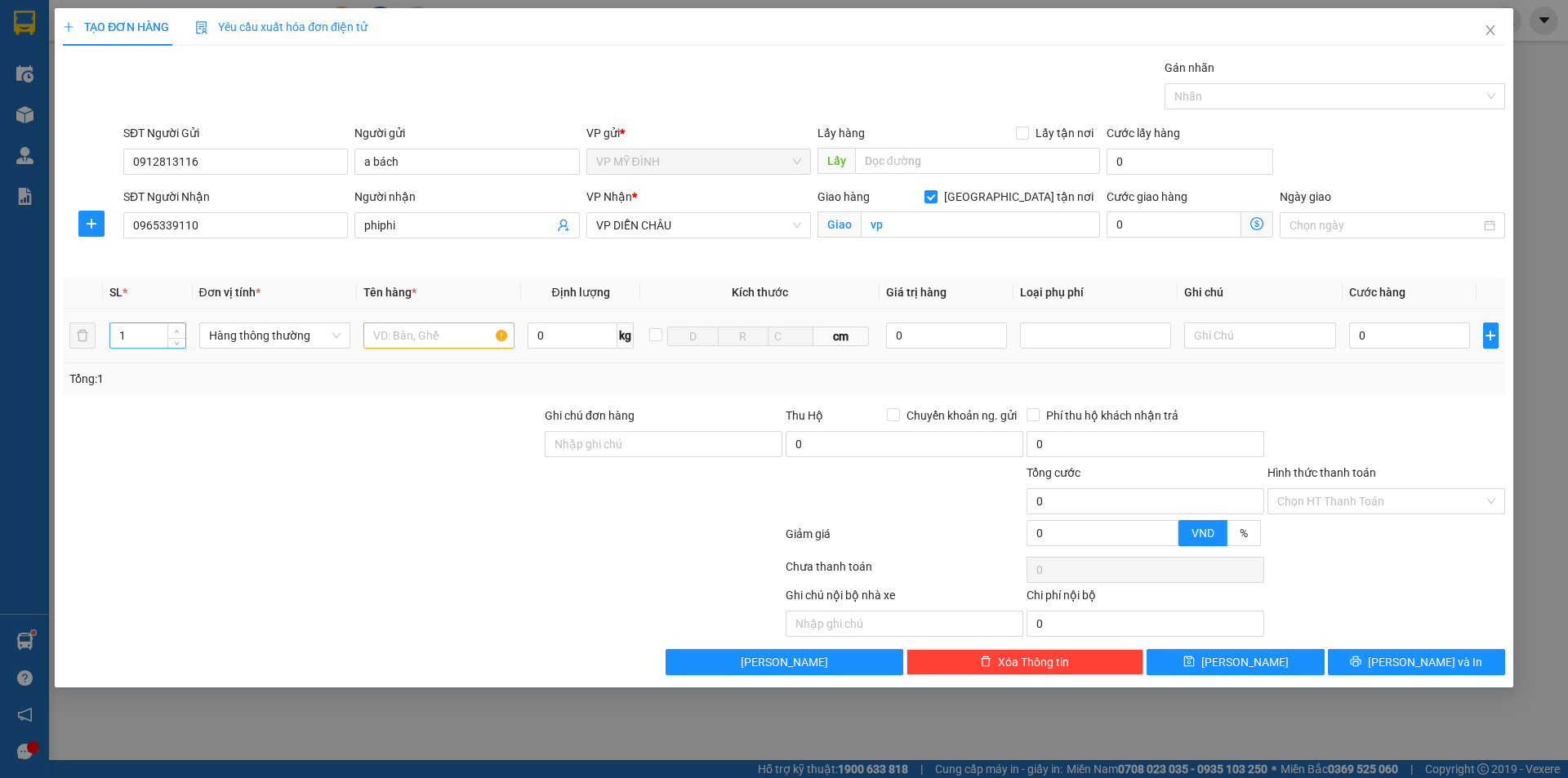
type input "2"
click at [177, 327] on span "up" at bounding box center [176, 331] width 10 height 10
click at [374, 332] on input "text" at bounding box center [438, 335] width 151 height 26
type input "d"
type input "đông"
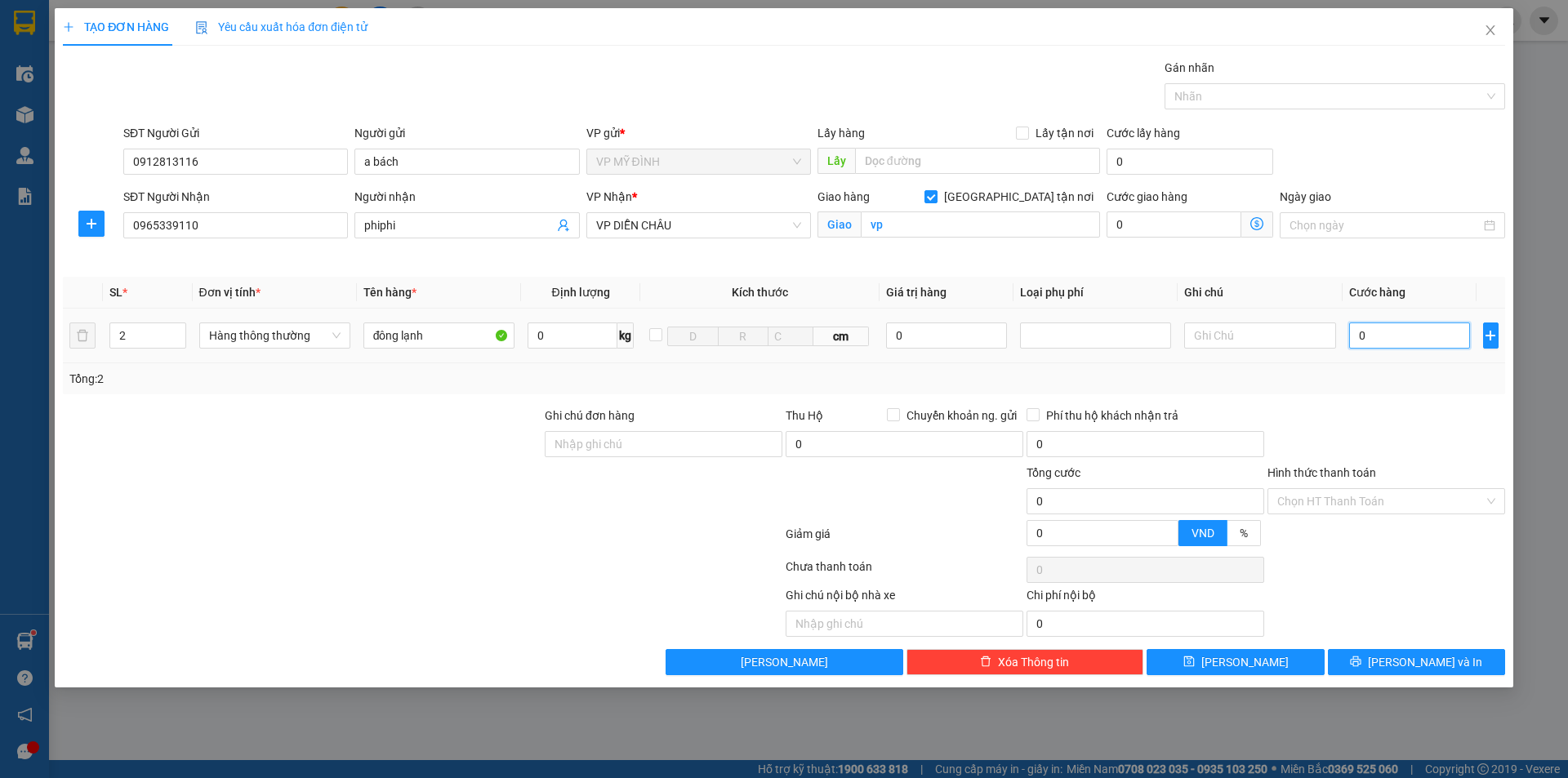
click at [1393, 339] on input "0" at bounding box center [1410, 335] width 122 height 26
drag, startPoint x: 1419, startPoint y: 427, endPoint x: 1411, endPoint y: 424, distance: 8.5
click at [1418, 427] on div at bounding box center [1386, 435] width 241 height 57
click at [1361, 656] on icon "printer" at bounding box center [1355, 660] width 11 height 11
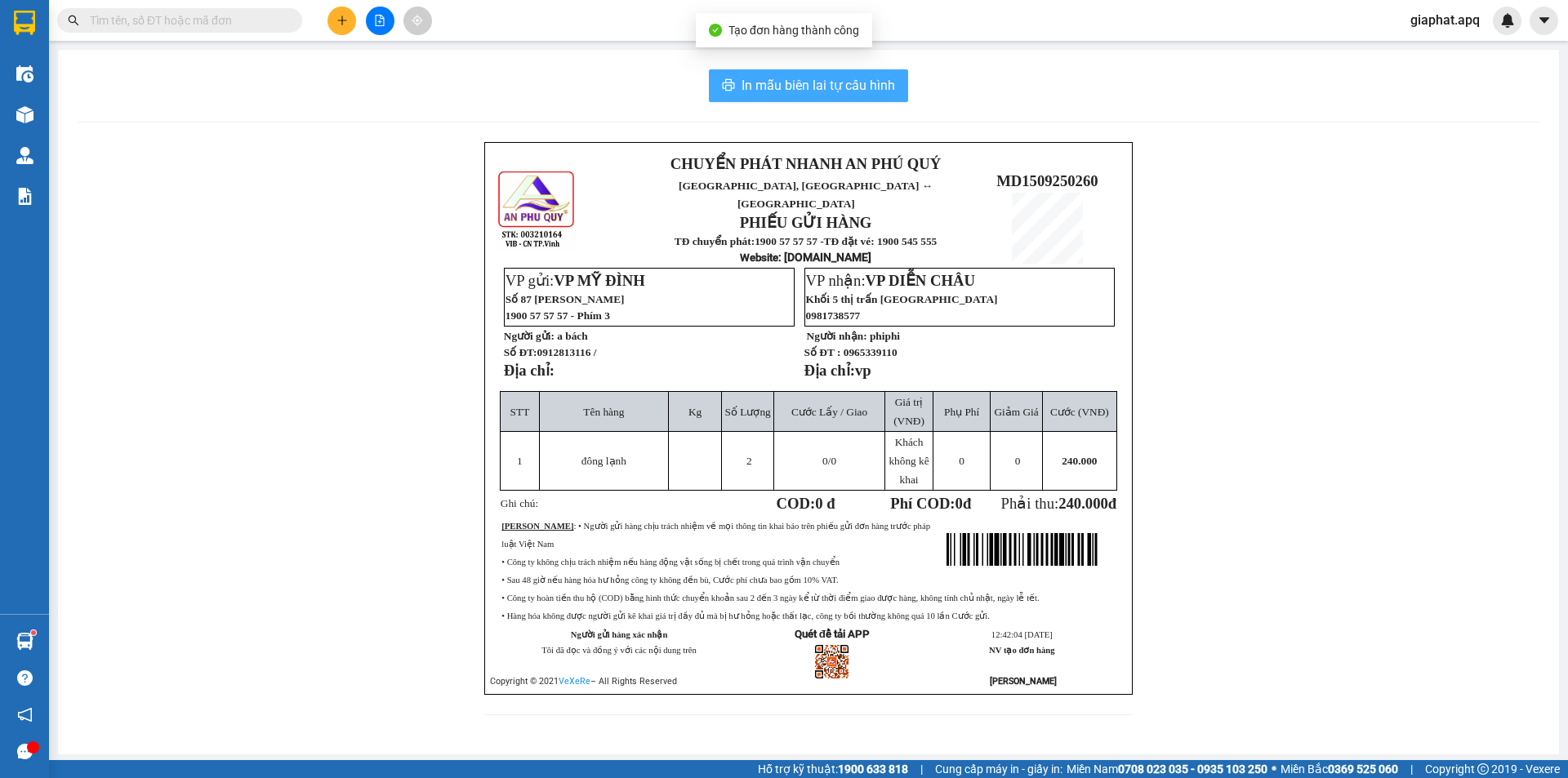
click at [836, 80] on span "In mẫu biên lai tự cấu hình" at bounding box center [818, 86] width 154 height 21
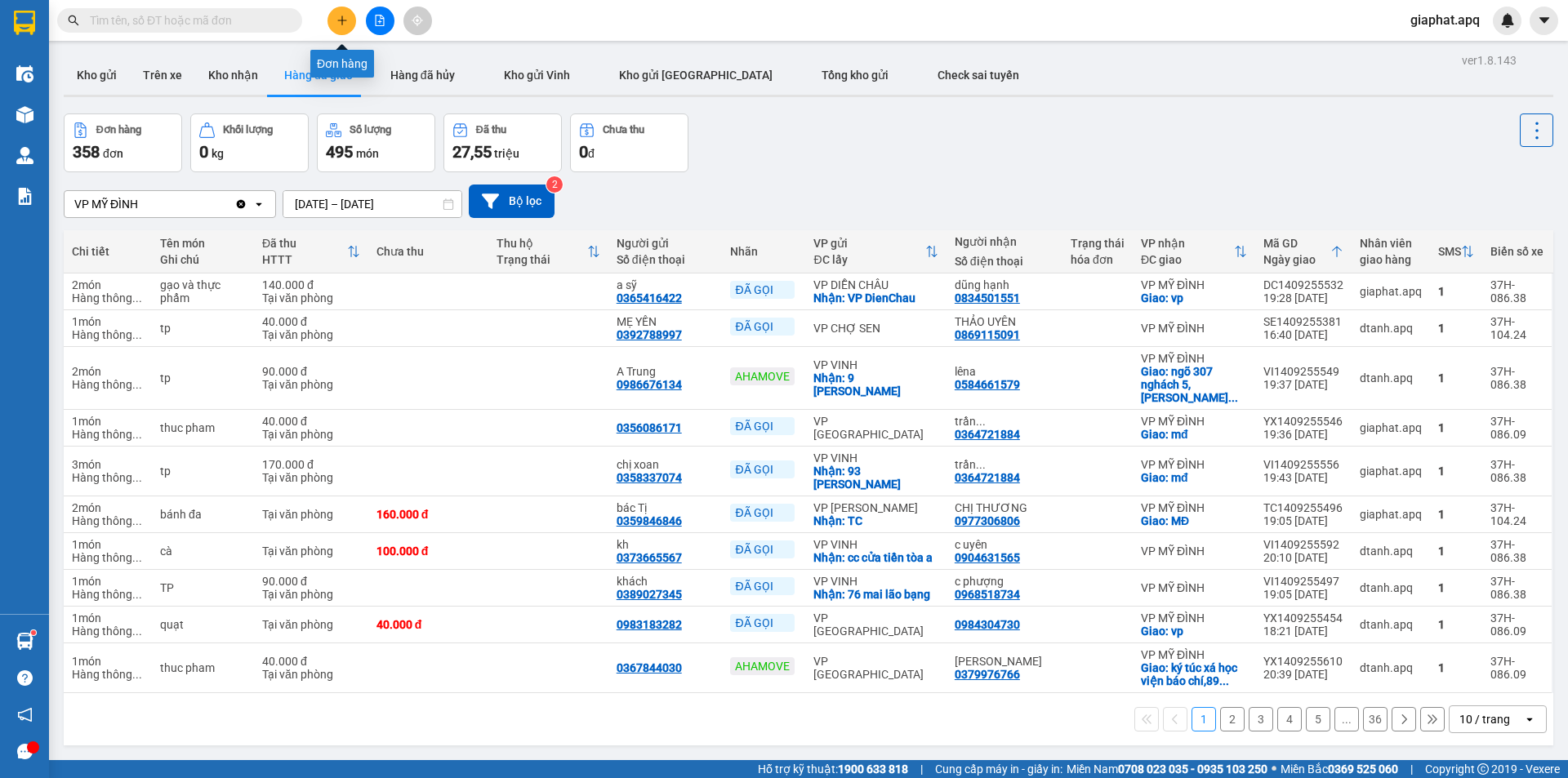
click at [344, 22] on icon "plus" at bounding box center [342, 20] width 11 height 11
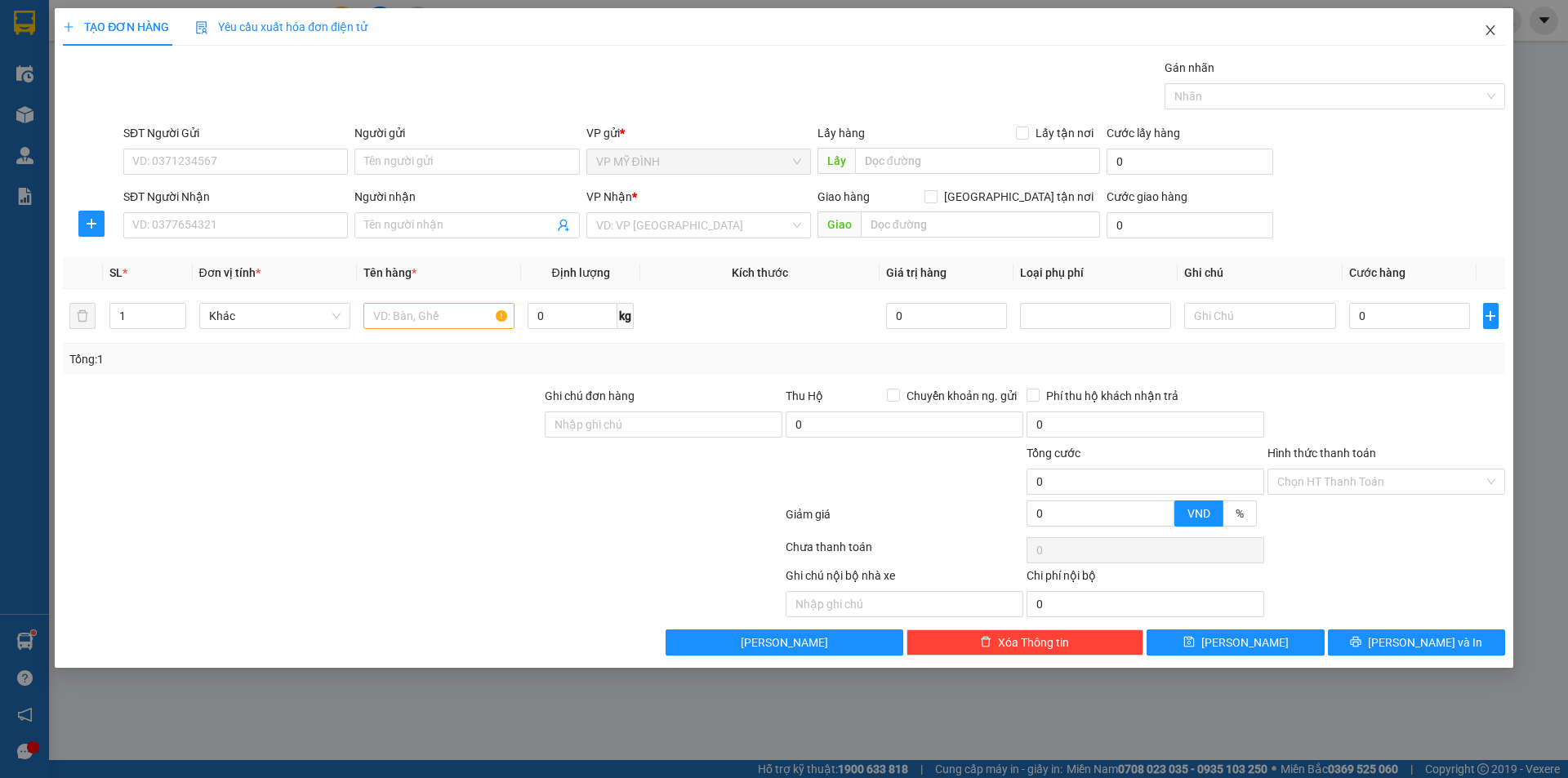
click at [1495, 29] on icon "close" at bounding box center [1490, 29] width 13 height 13
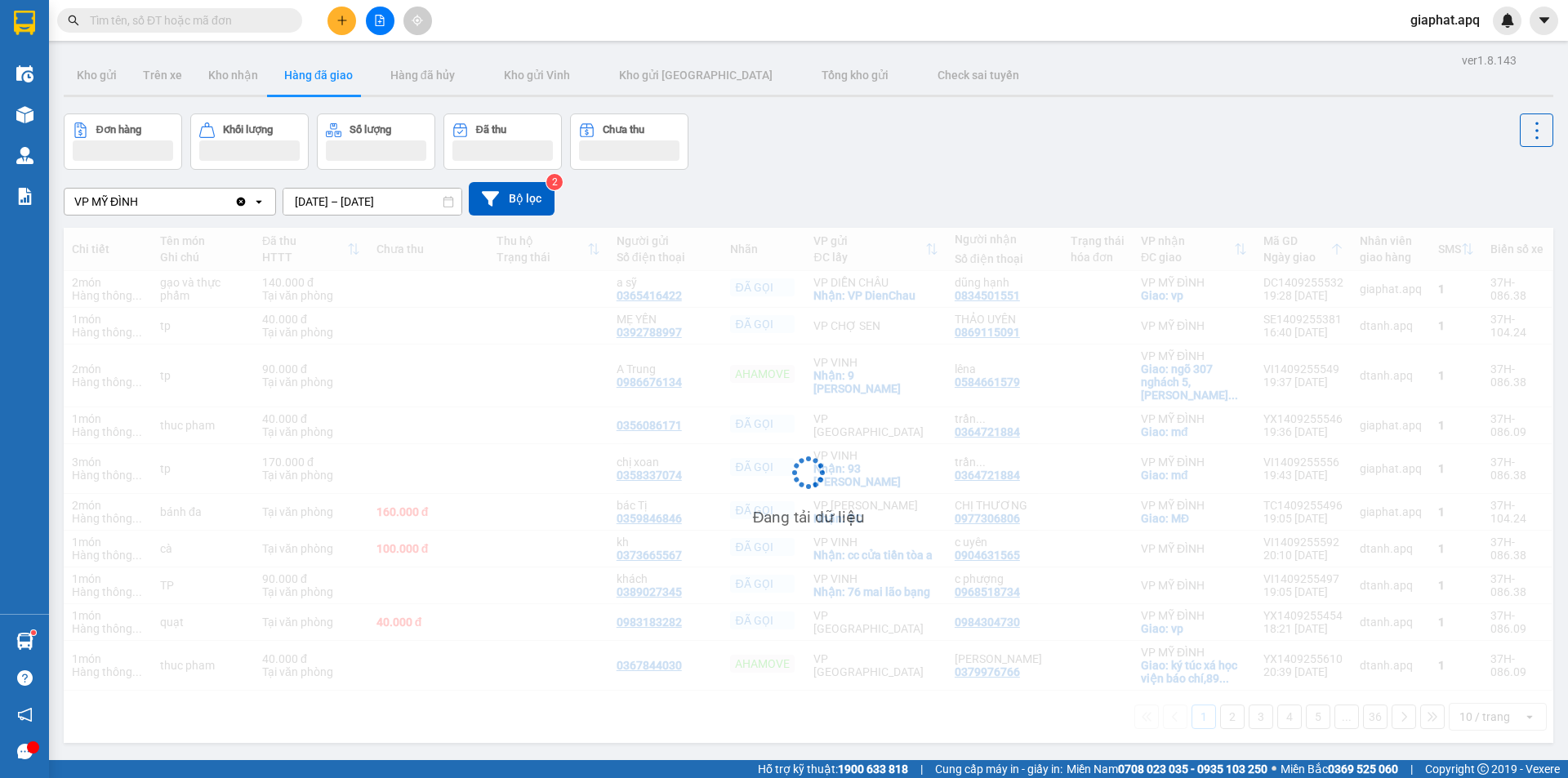
click at [249, 23] on input "text" at bounding box center [186, 20] width 193 height 18
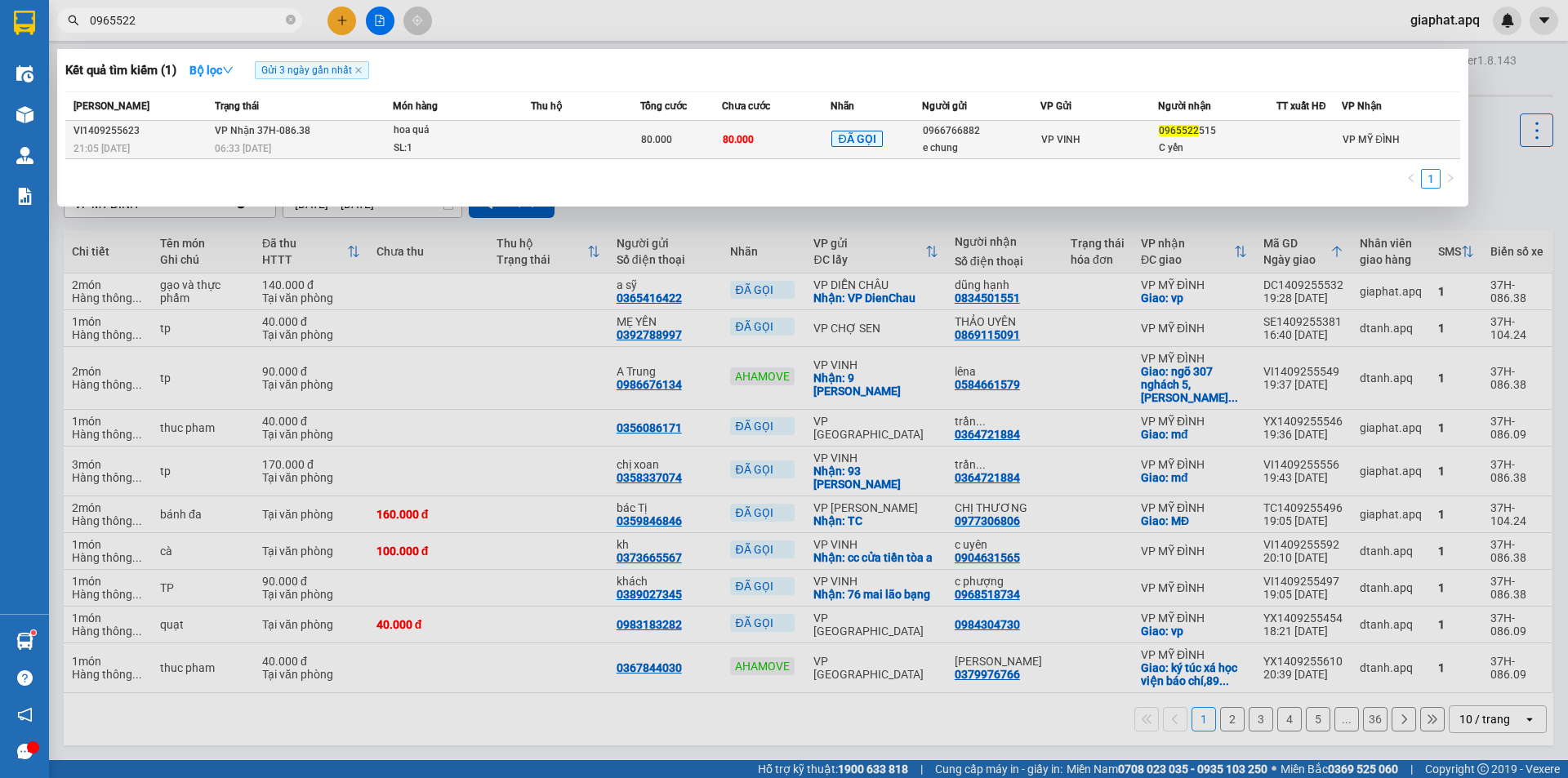
type input "0965522"
click at [1001, 139] on div "0966766882" at bounding box center [981, 131] width 117 height 17
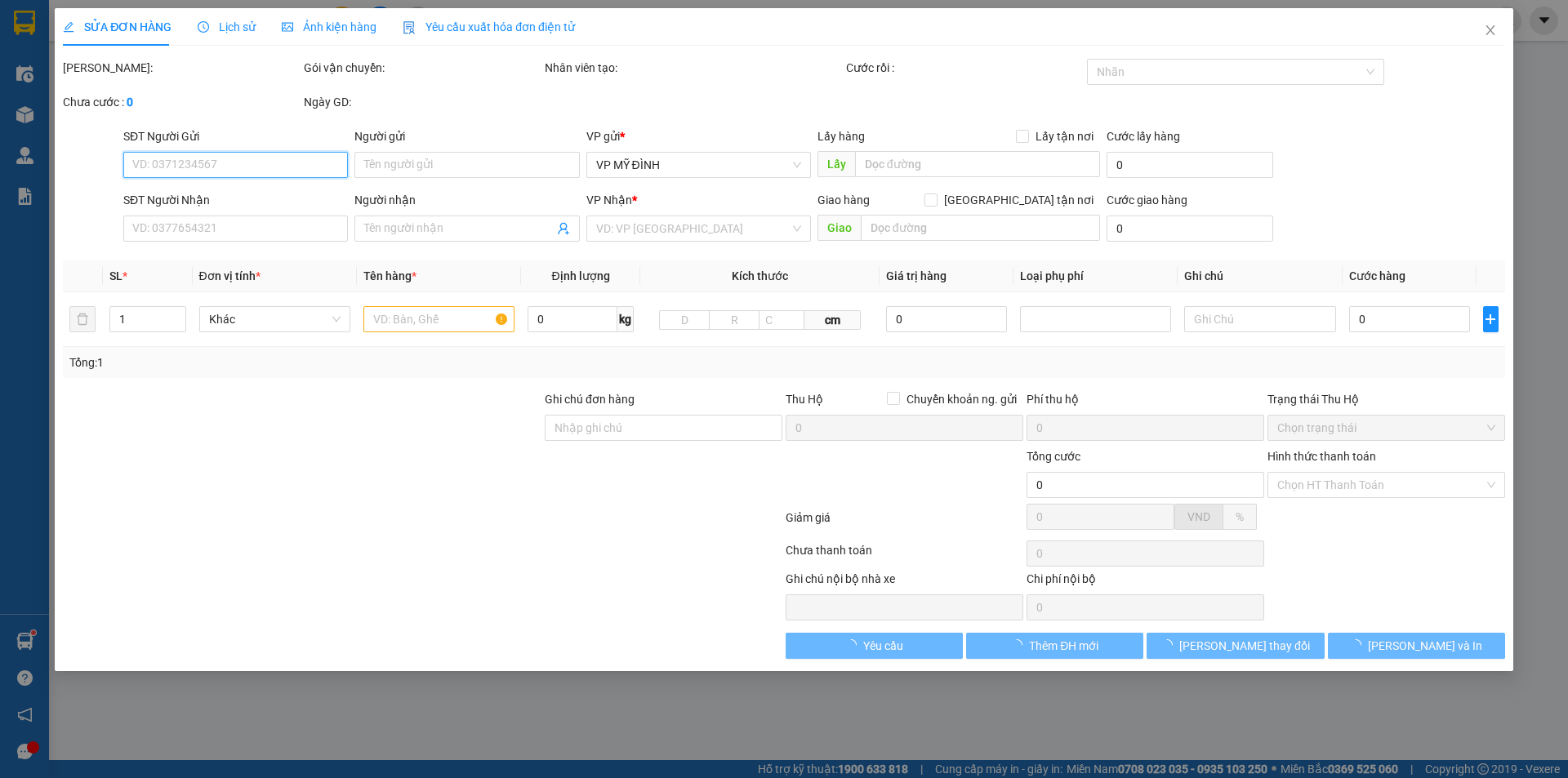
type input "0966766882"
type input "e chung"
type input "0965522515"
type input "C yến"
type input "80.000"
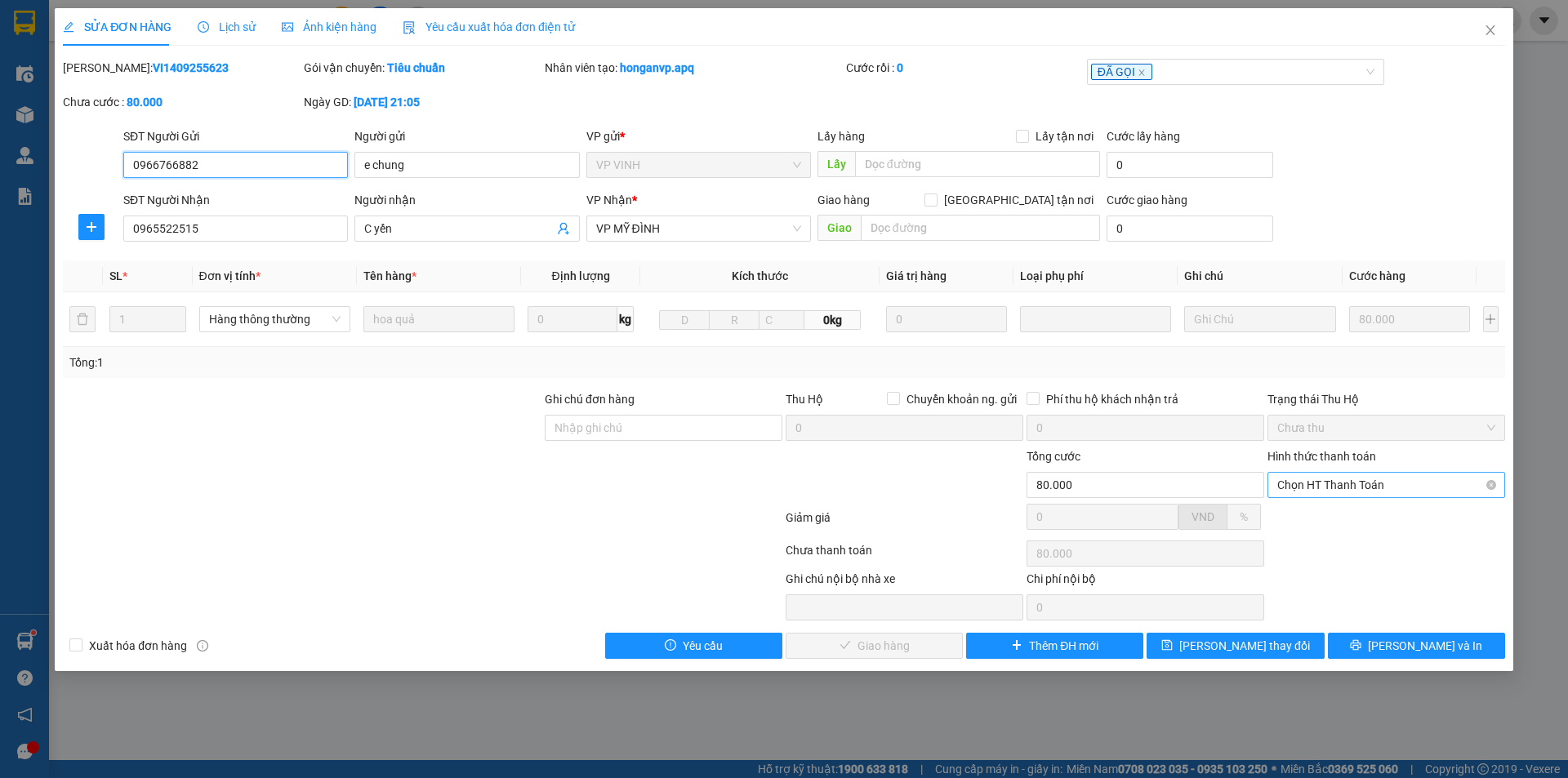
click at [1341, 483] on span "Chọn HT Thanh Toán" at bounding box center [1386, 485] width 218 height 24
click at [1322, 513] on div "Tại văn phòng" at bounding box center [1386, 517] width 218 height 18
type input "0"
click at [858, 648] on span "[PERSON_NAME] và Giao hàng" at bounding box center [894, 646] width 157 height 18
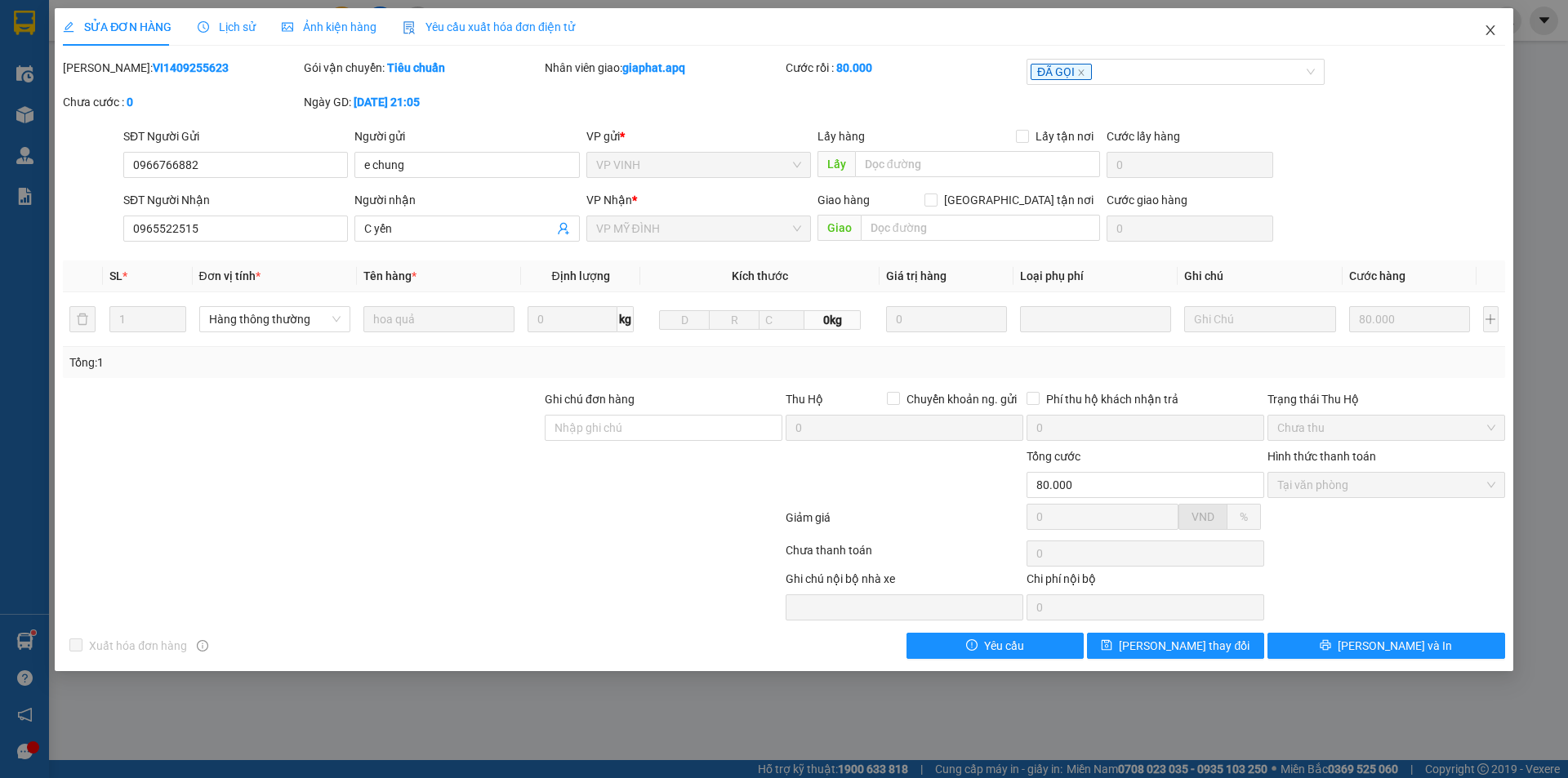
click at [1489, 30] on icon "close" at bounding box center [1490, 29] width 9 height 10
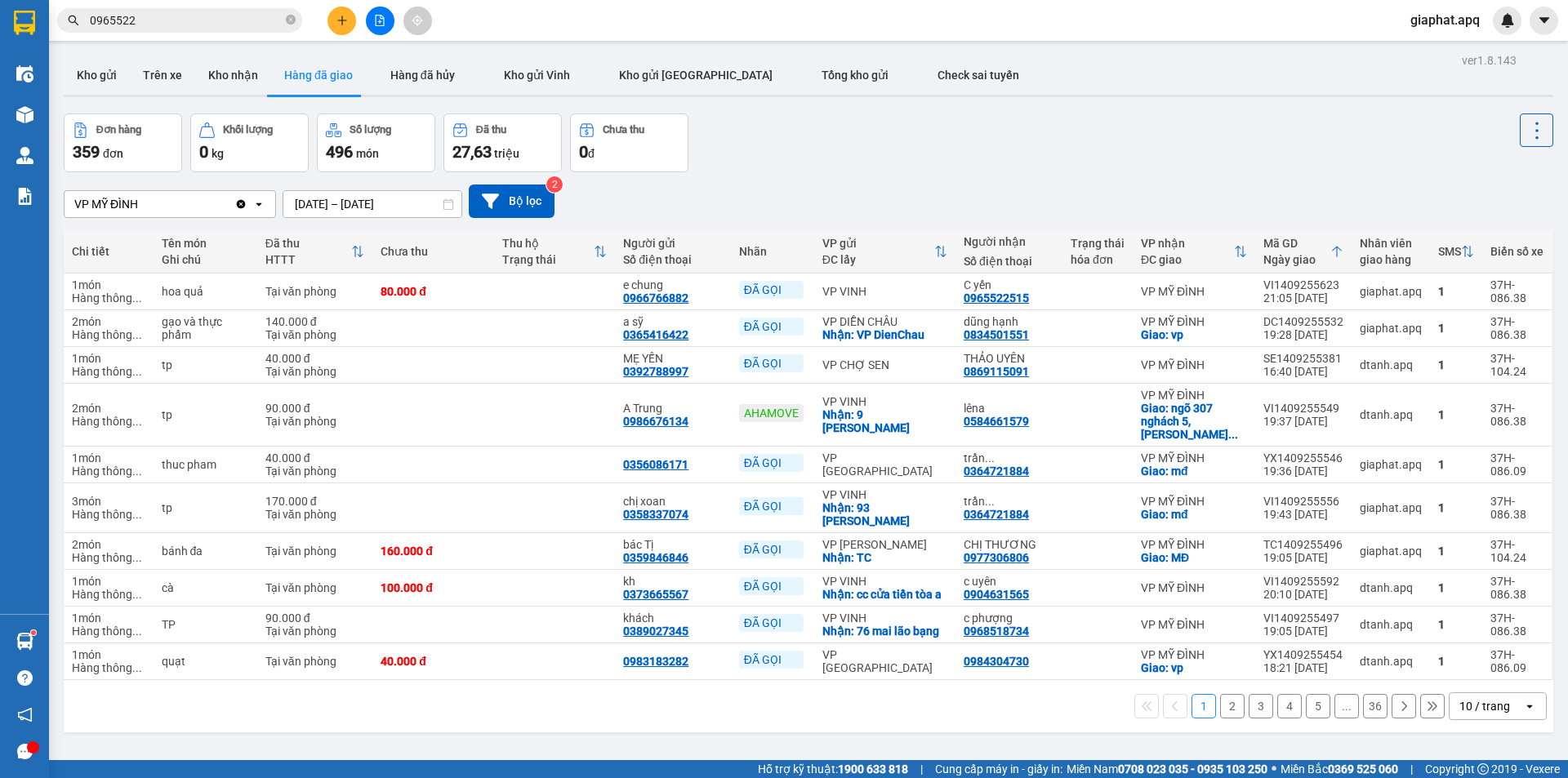
click at [258, 22] on input "0965522" at bounding box center [186, 20] width 193 height 18
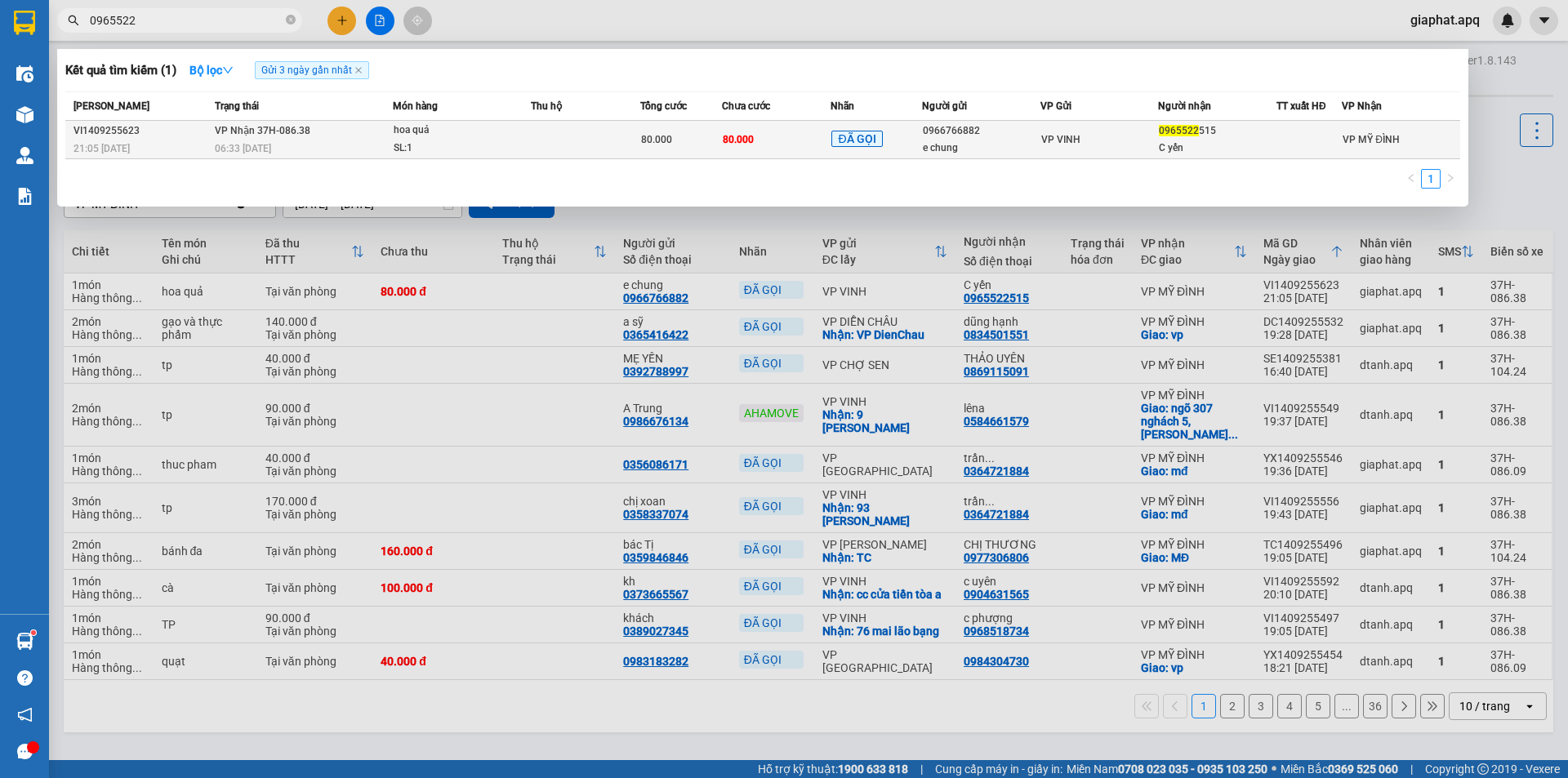
click at [754, 132] on td "80.000" at bounding box center [777, 140] width 110 height 38
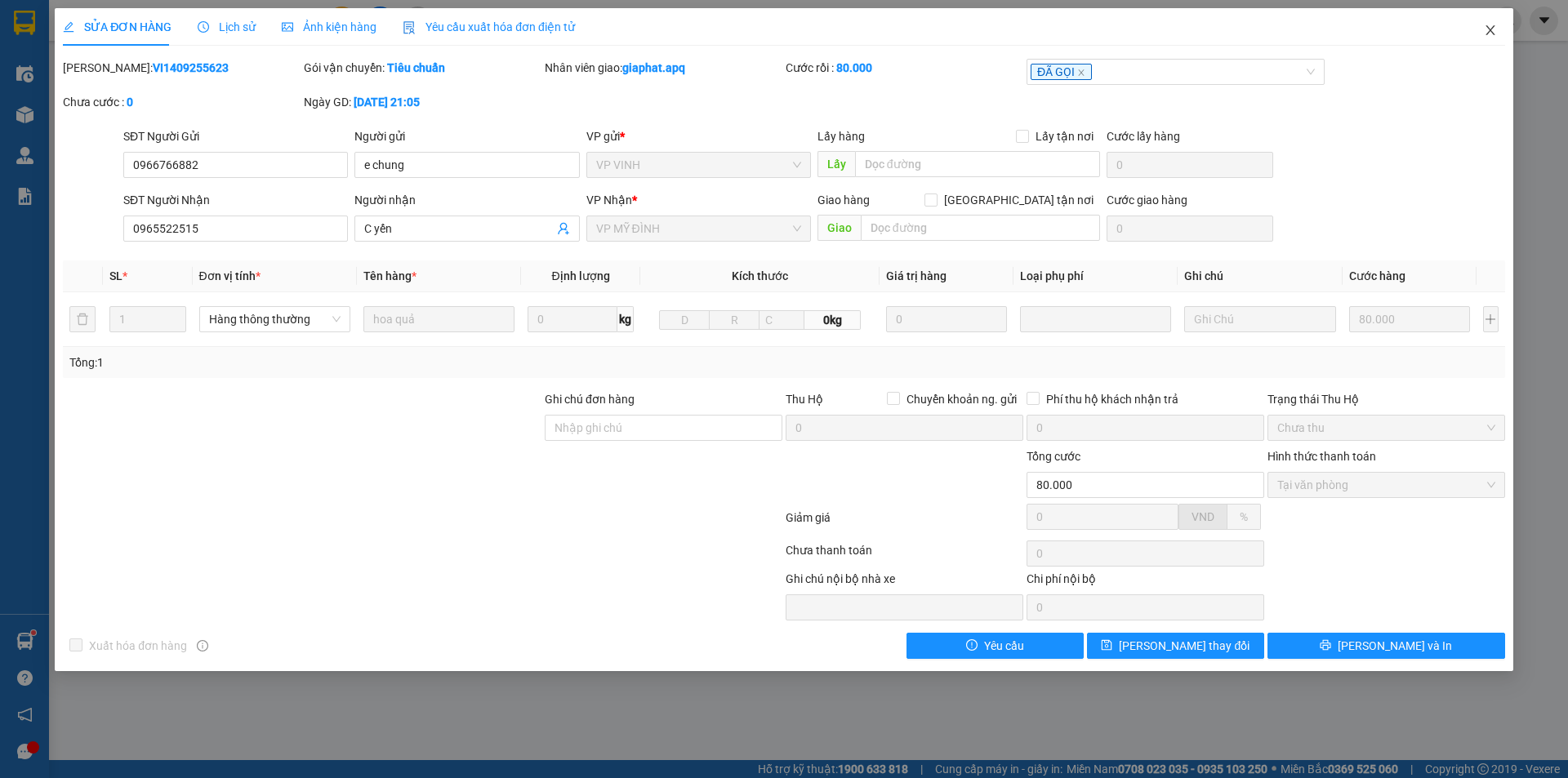
click at [1490, 29] on icon "close" at bounding box center [1490, 29] width 13 height 13
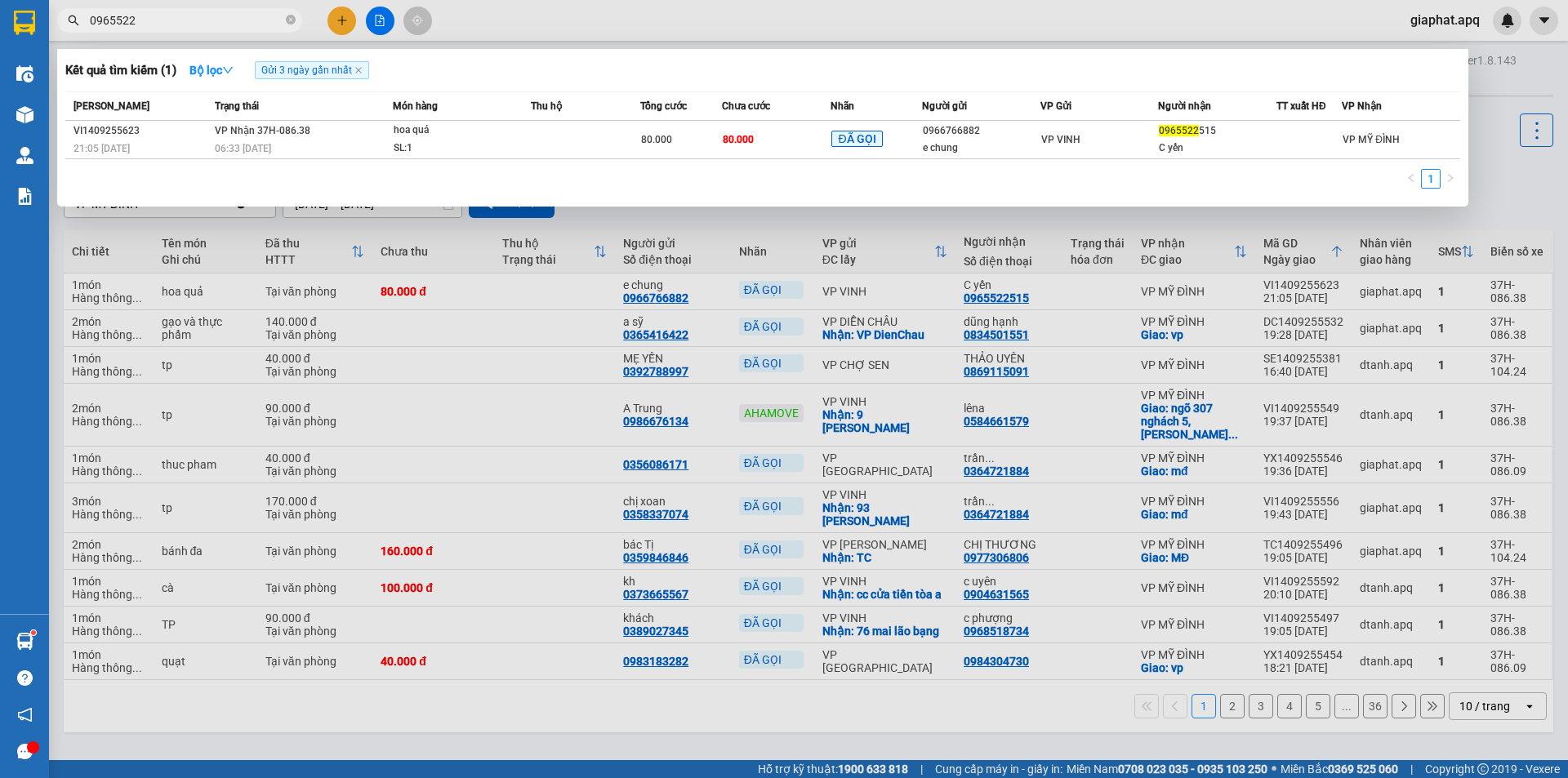
click at [182, 24] on input "0965522" at bounding box center [186, 20] width 193 height 18
